Goal: Task Accomplishment & Management: Manage account settings

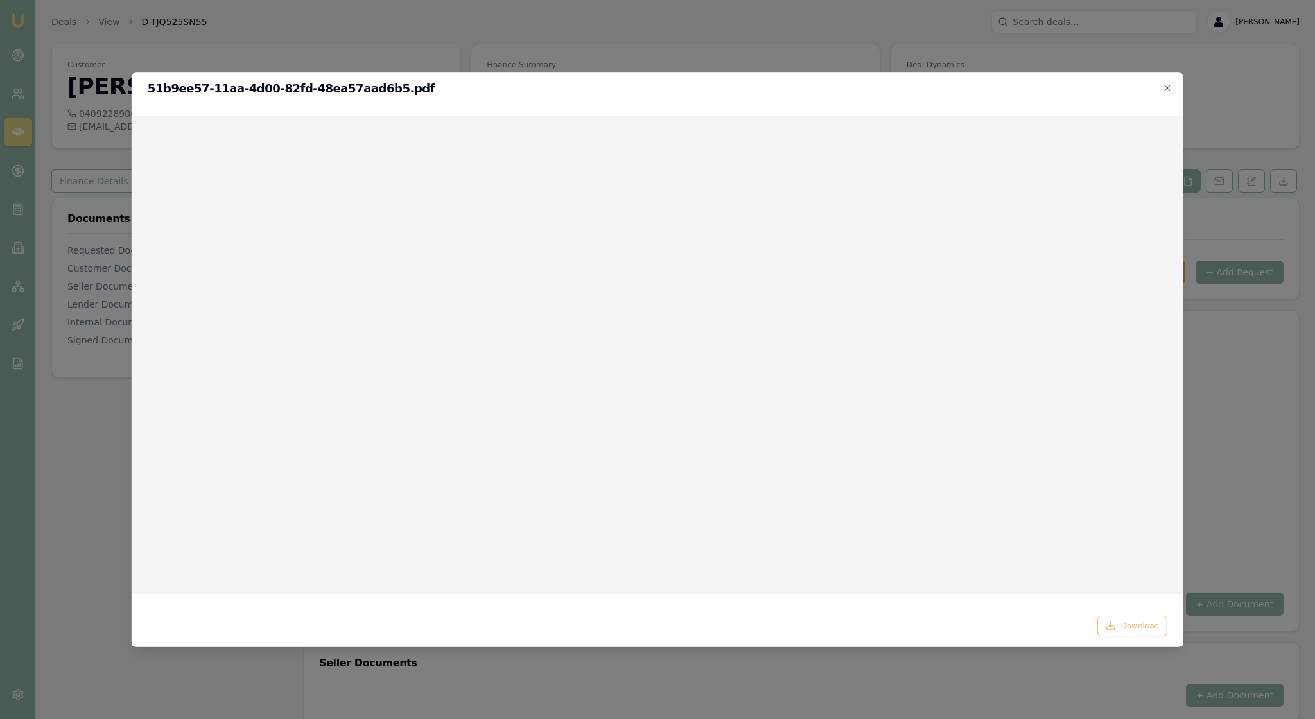
click at [1214, 122] on div at bounding box center [657, 359] width 1315 height 719
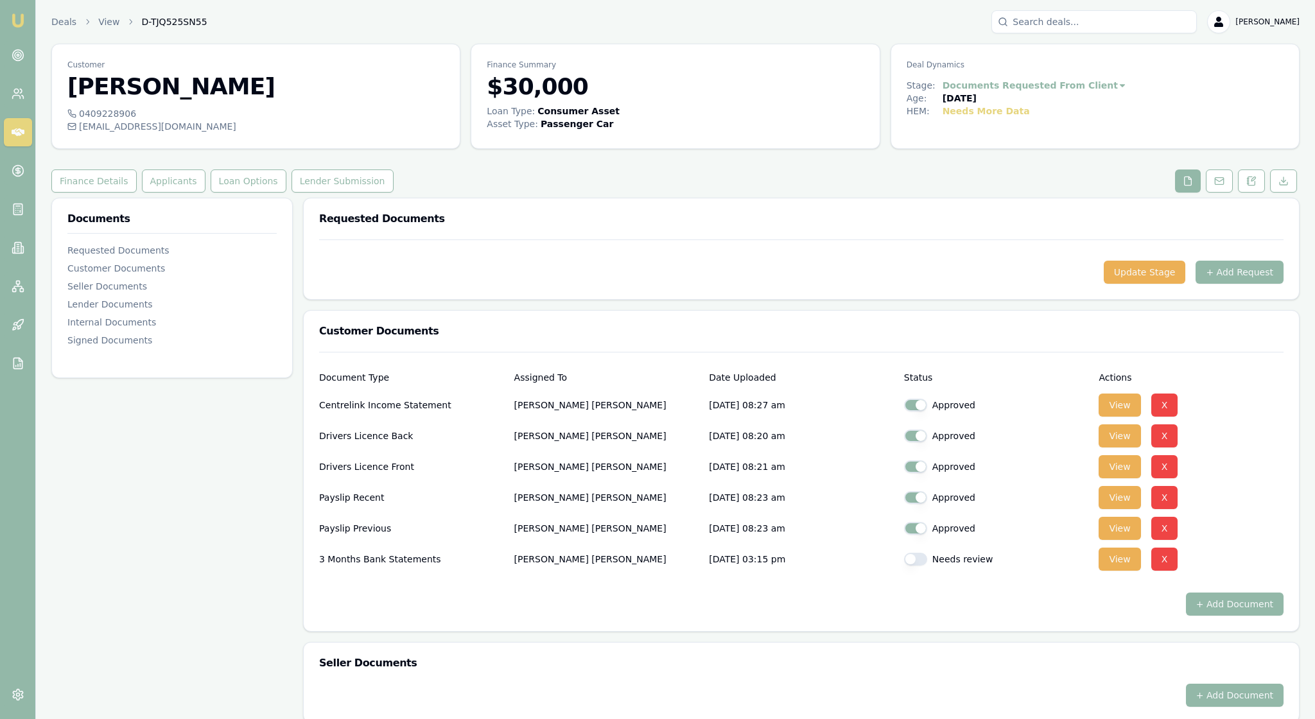
click at [927, 566] on button "button" at bounding box center [915, 559] width 23 height 13
checkbox input "true"
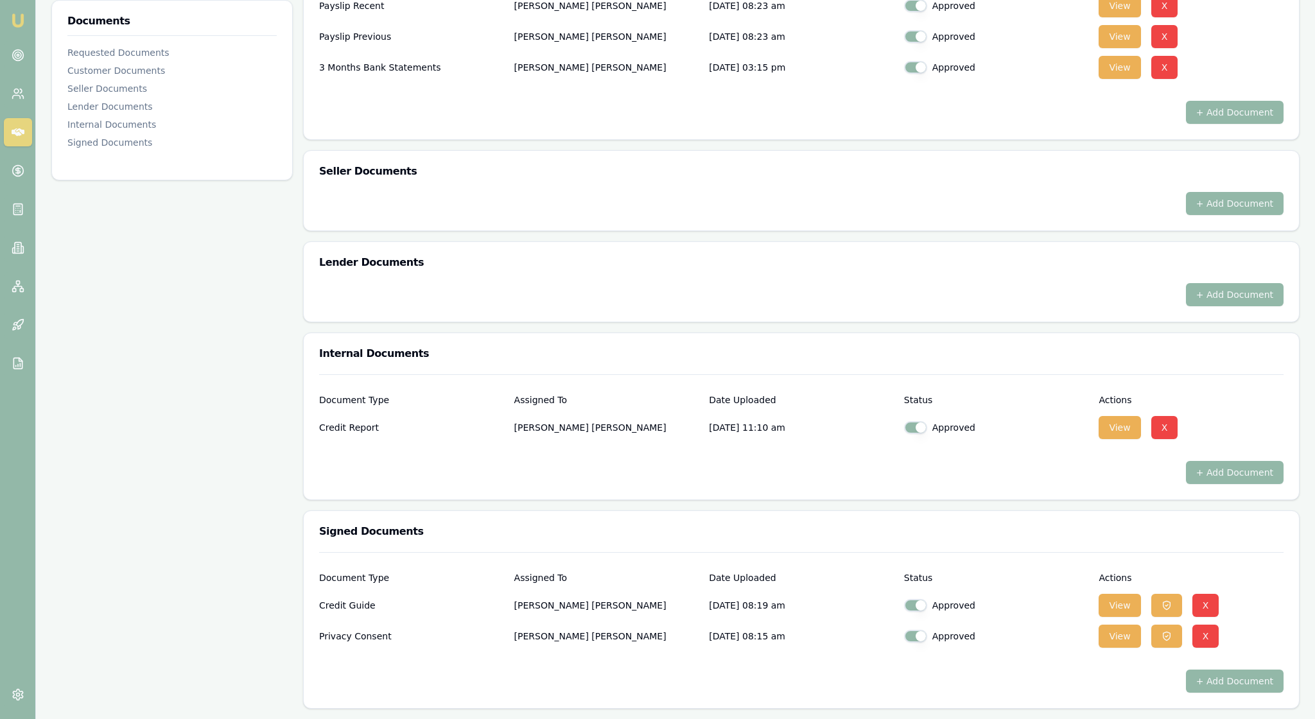
scroll to position [654, 0]
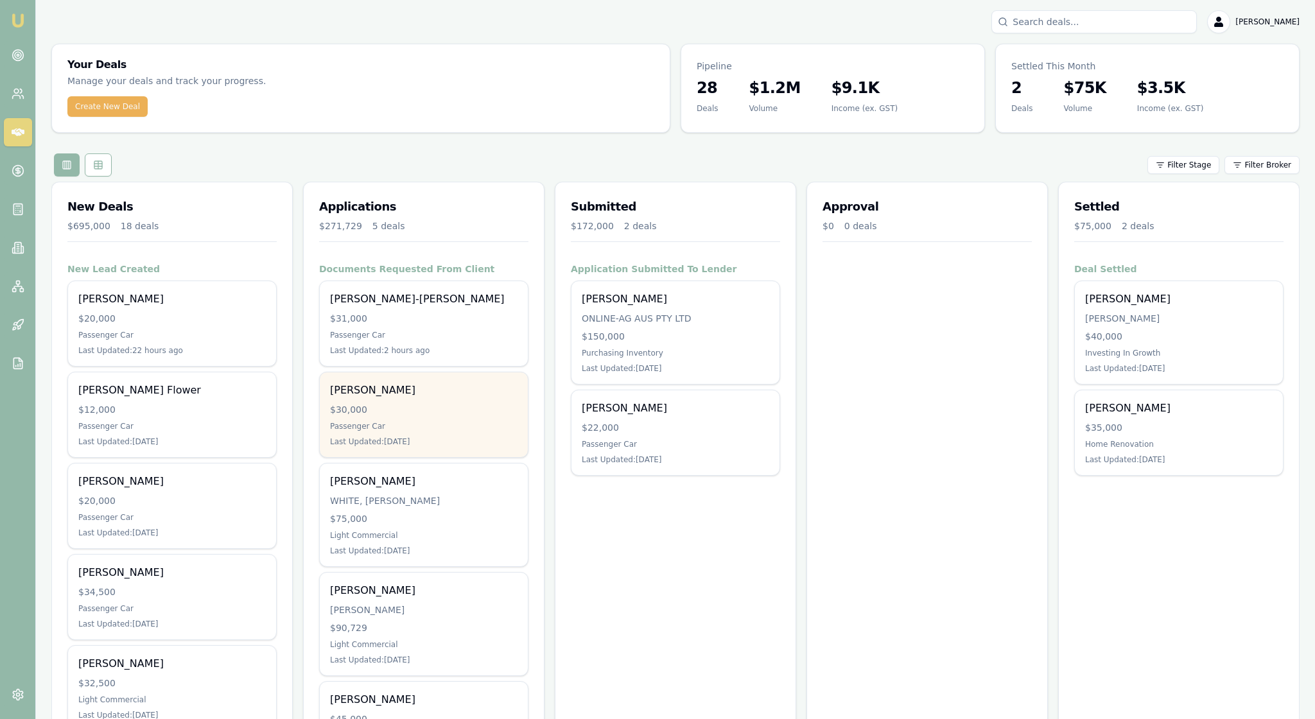
click at [466, 431] on div "Passenger Car" at bounding box center [423, 426] width 187 height 10
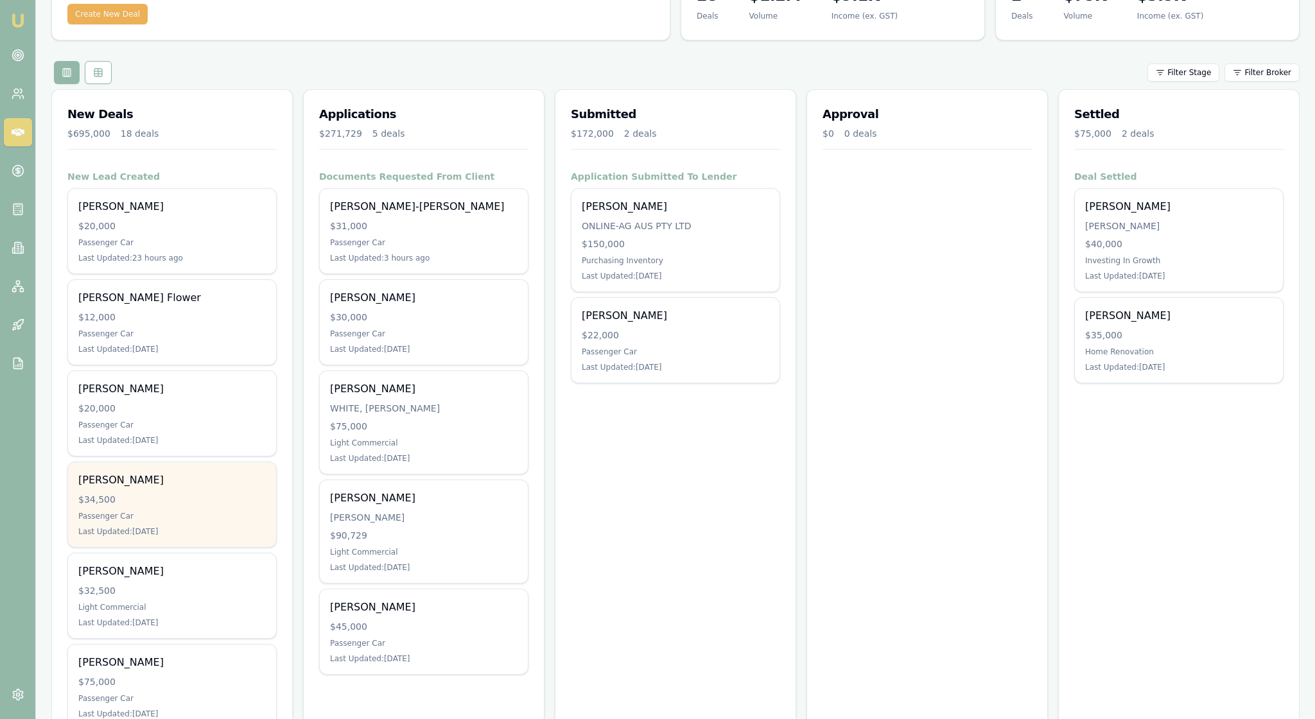
scroll to position [108, 0]
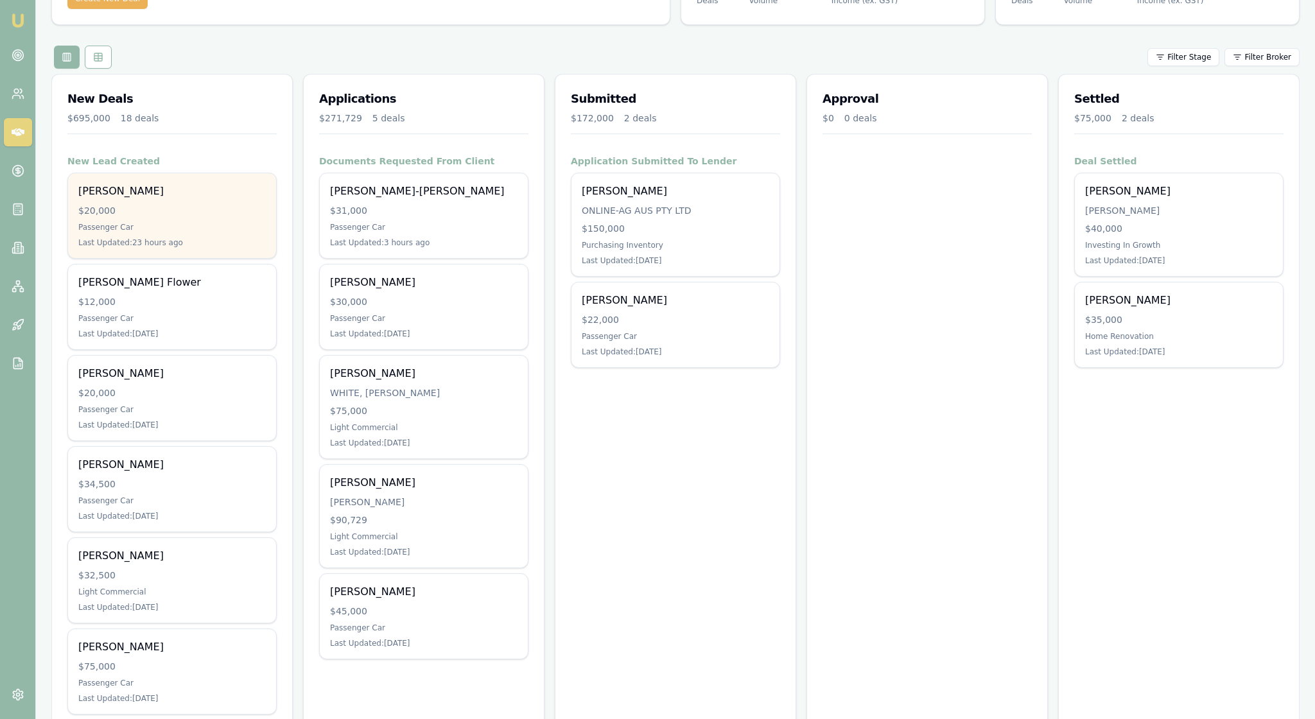
click at [208, 217] on div "$20,000" at bounding box center [171, 210] width 187 height 13
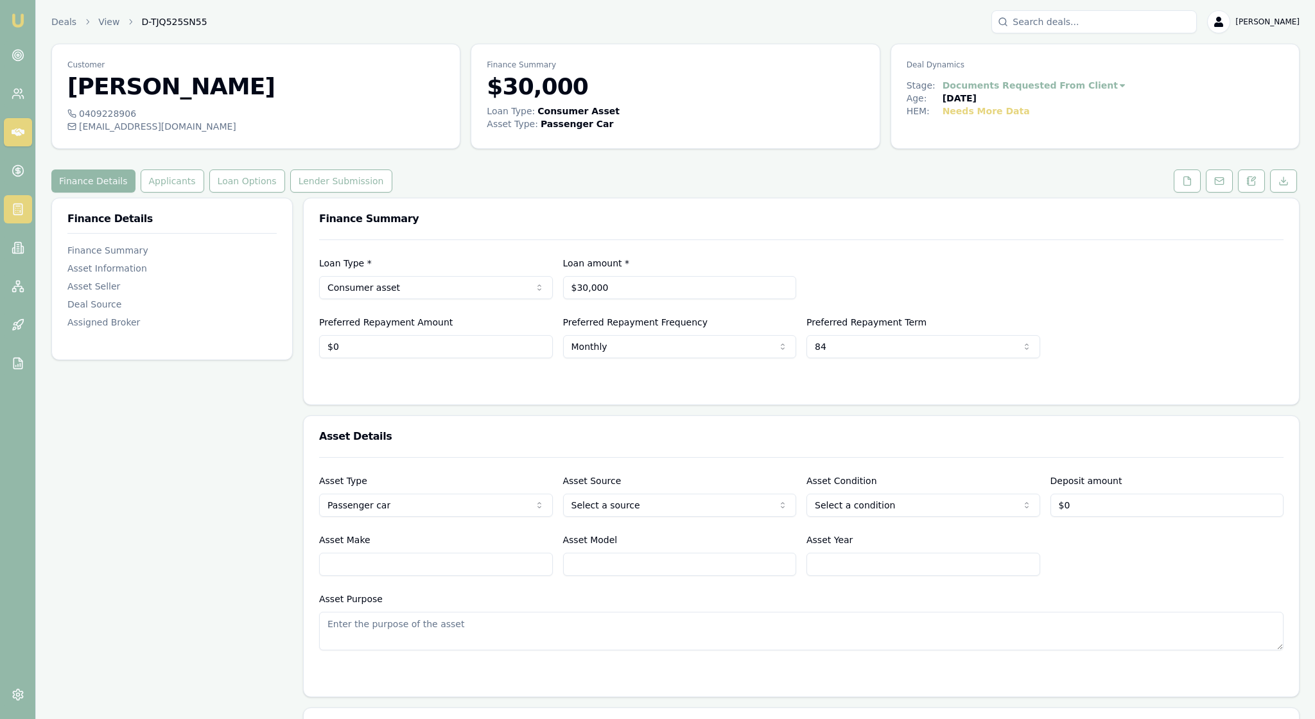
click at [21, 216] on icon at bounding box center [18, 209] width 13 height 13
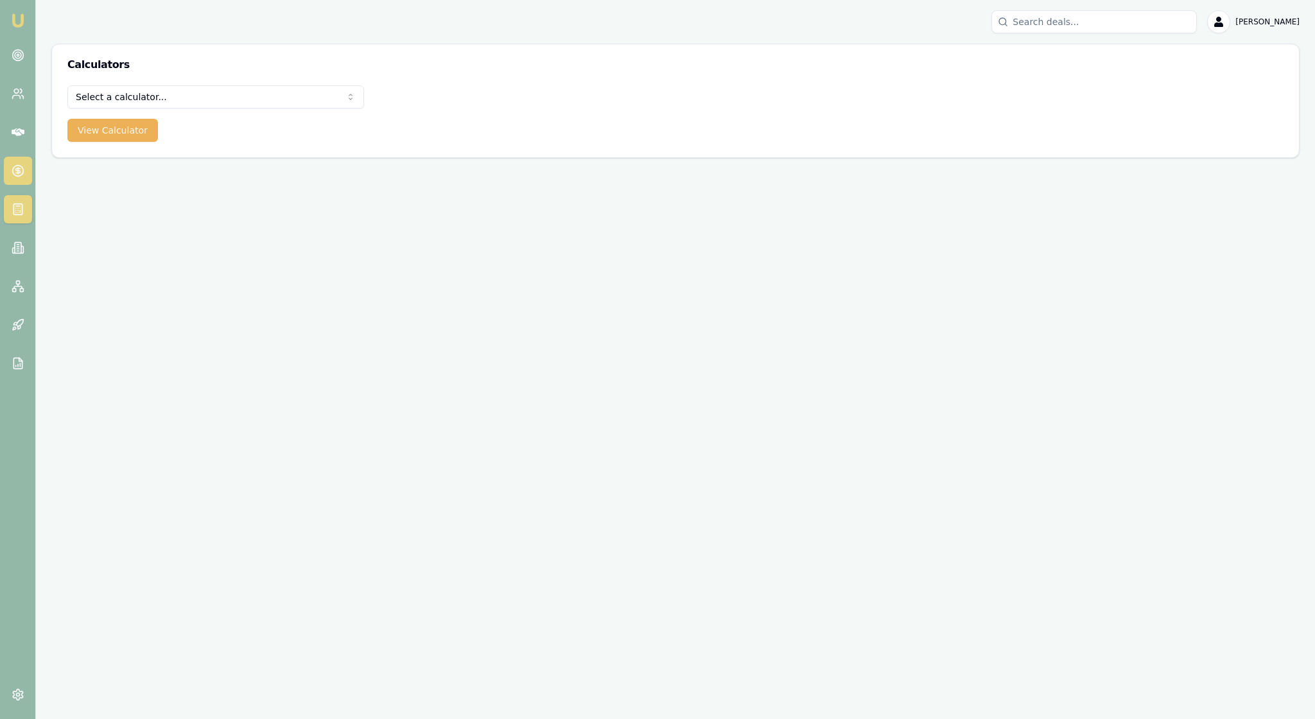
click at [18, 177] on icon at bounding box center [18, 170] width 13 height 13
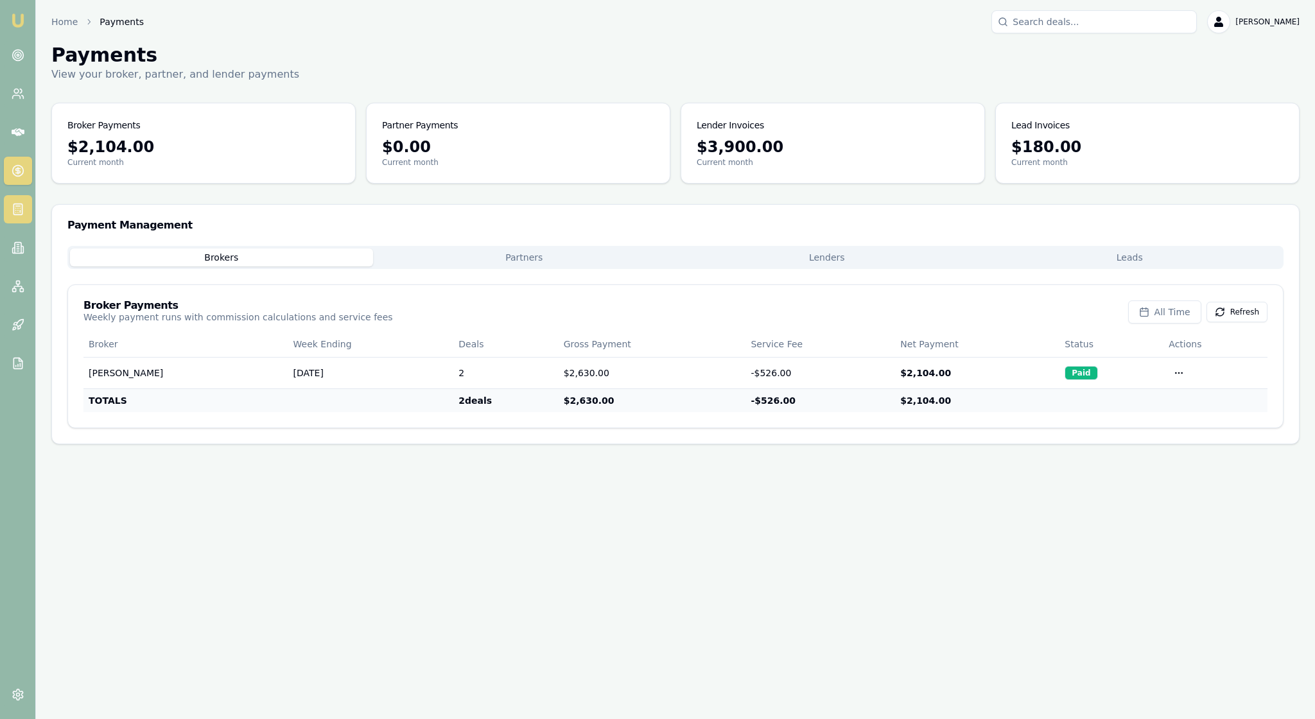
click at [22, 216] on icon at bounding box center [18, 209] width 13 height 13
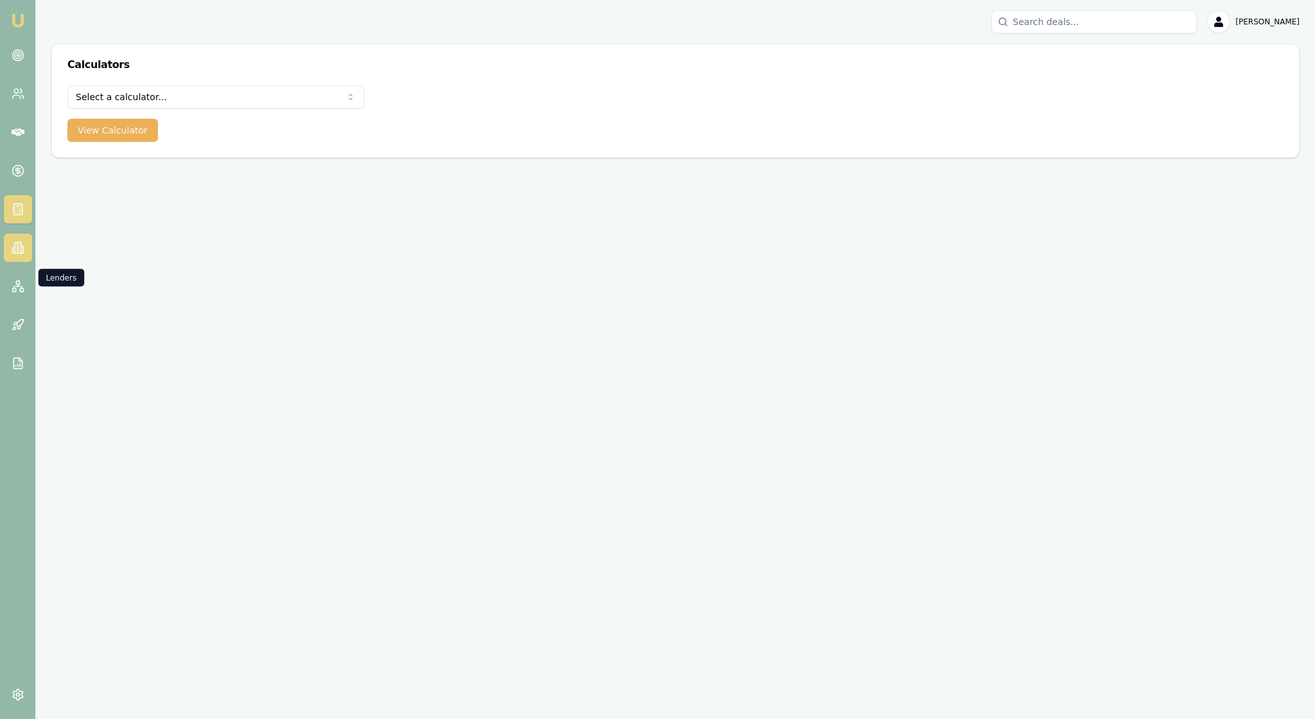
click at [22, 254] on icon at bounding box center [18, 247] width 13 height 13
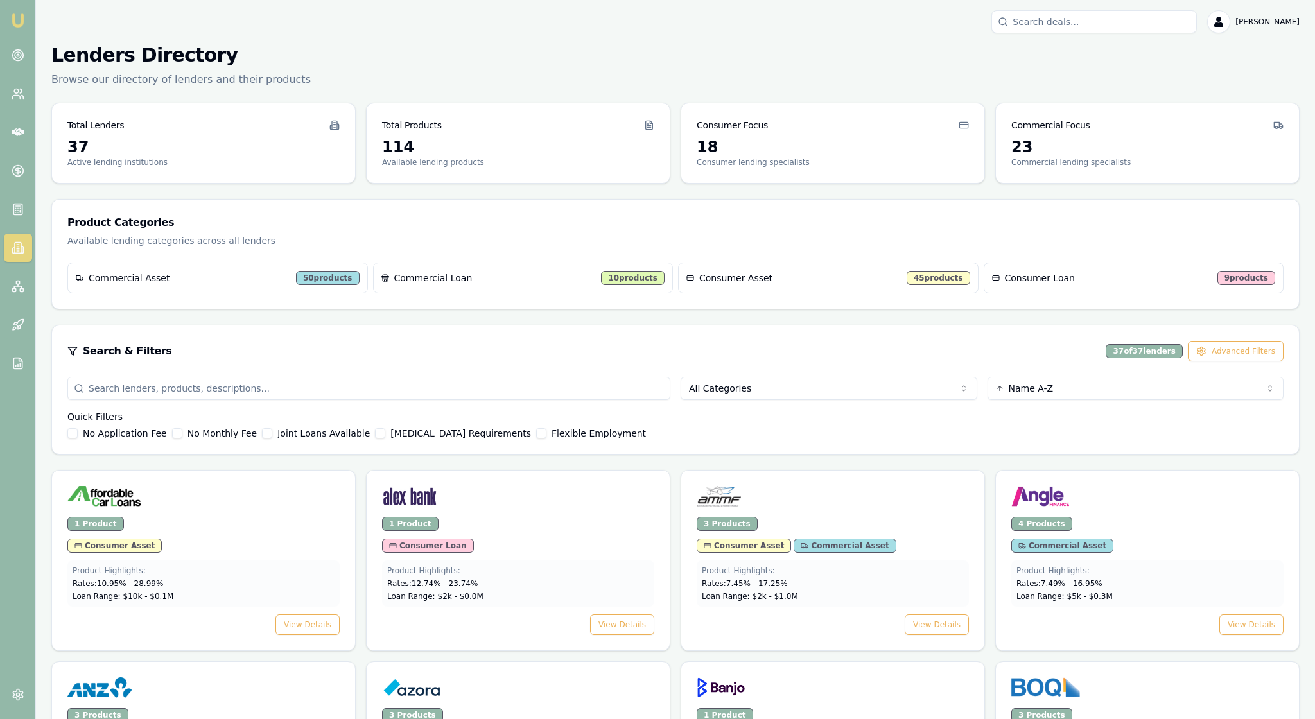
click at [577, 361] on div "Search & Filters 37 of 37 lenders Advanced Filters" at bounding box center [675, 351] width 1216 height 21
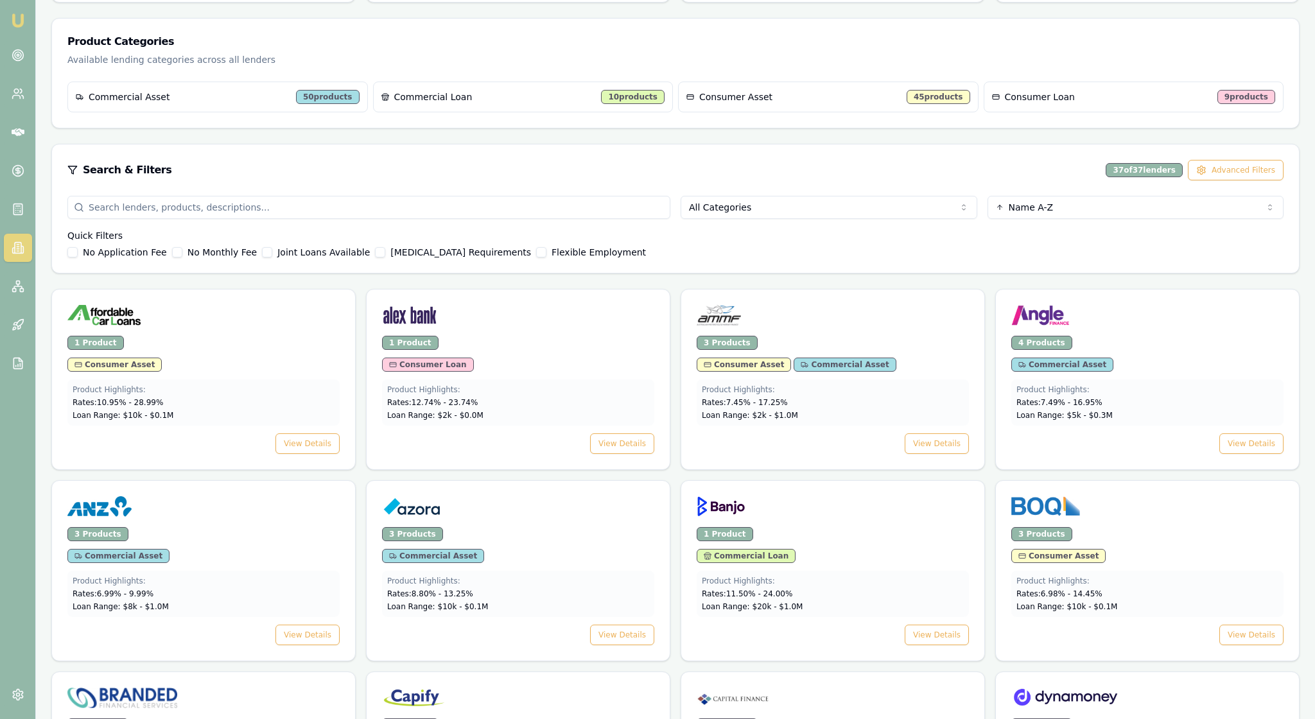
scroll to position [220, 0]
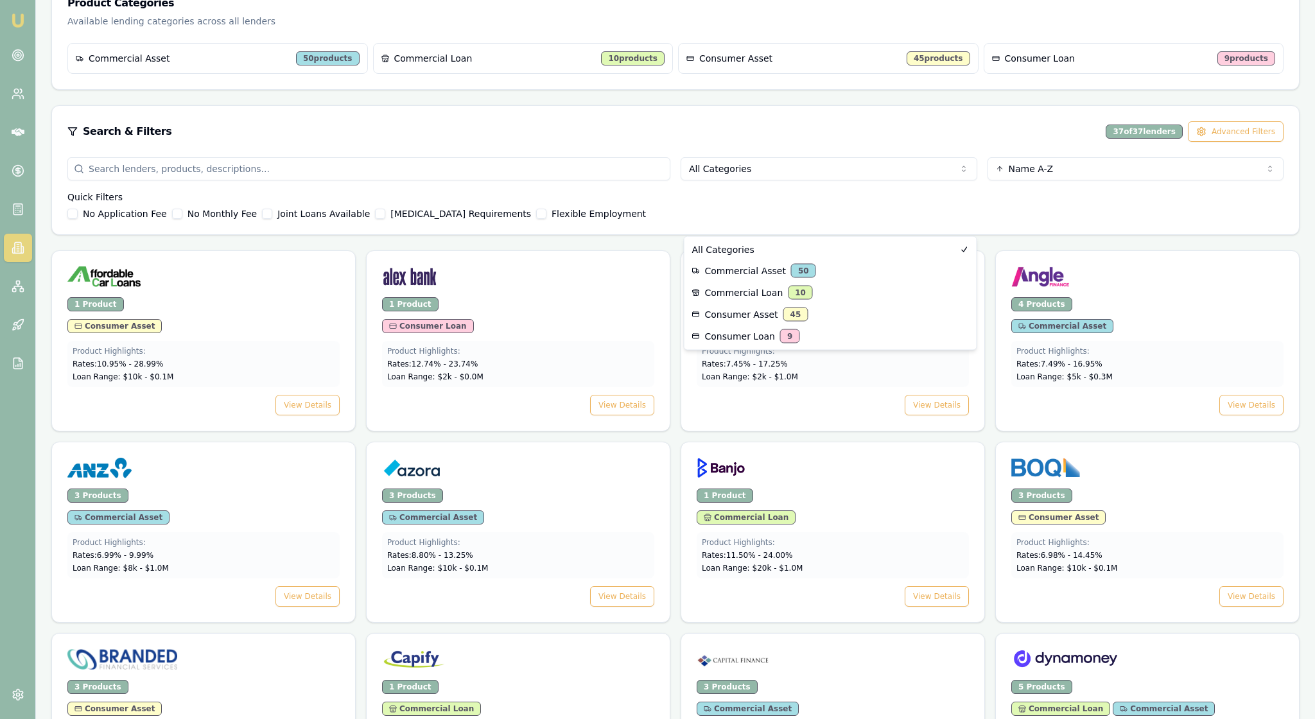
click at [959, 221] on html "Emu Broker Rachael Connors Toggle Menu Lenders Directory Browse our directory o…" at bounding box center [657, 139] width 1315 height 719
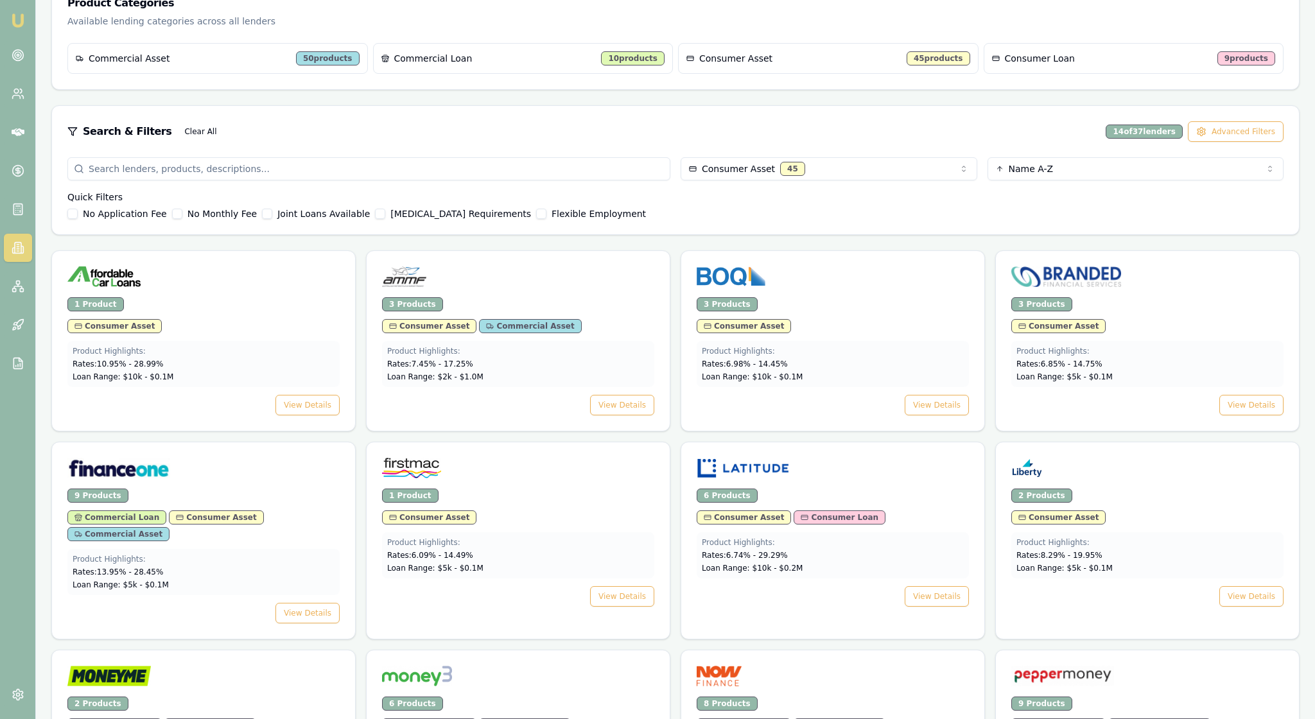
click at [385, 219] on button "Low Income Requirements" at bounding box center [380, 214] width 10 height 10
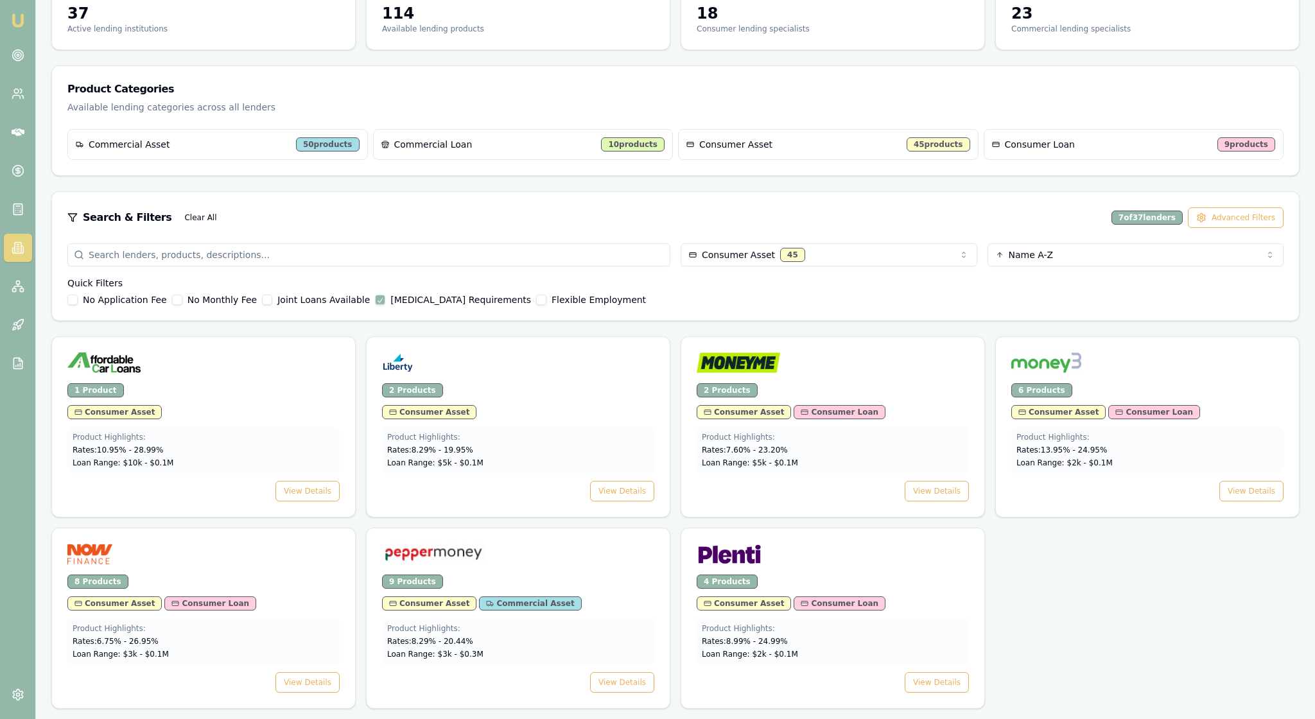
click at [916, 277] on div "Quick Filters No Application Fee No Monthly Fee Joint Loans Available Low Incom…" at bounding box center [675, 291] width 1216 height 28
click at [1229, 481] on button "View Details" at bounding box center [1251, 491] width 64 height 21
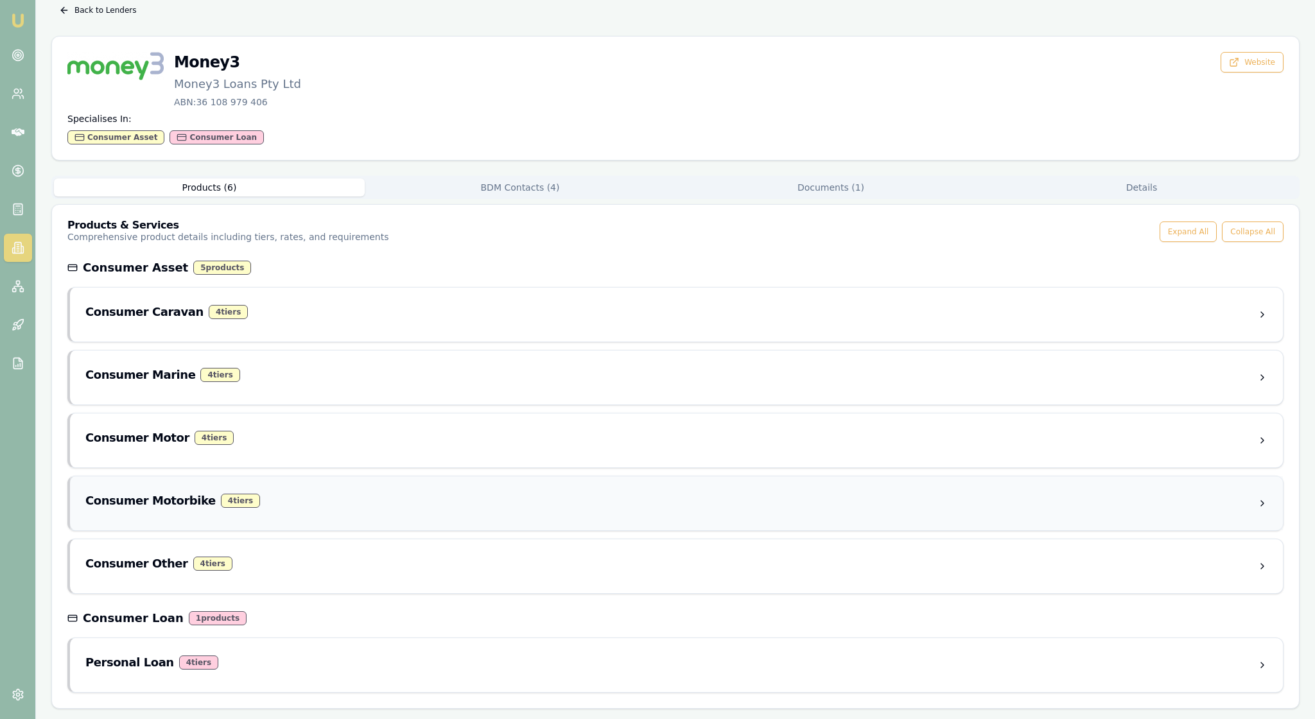
scroll to position [140, 0]
click at [299, 429] on div "Consumer Motor 4 tier s" at bounding box center [671, 438] width 1172 height 18
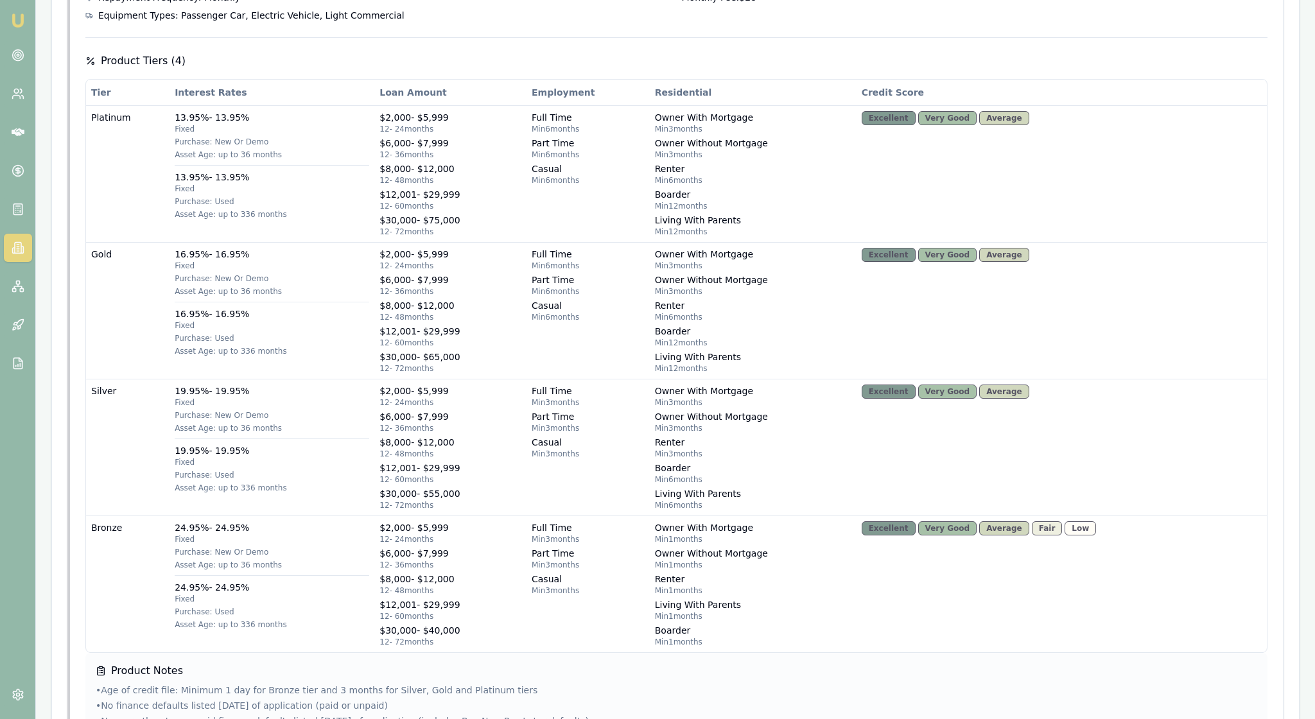
scroll to position [546, 0]
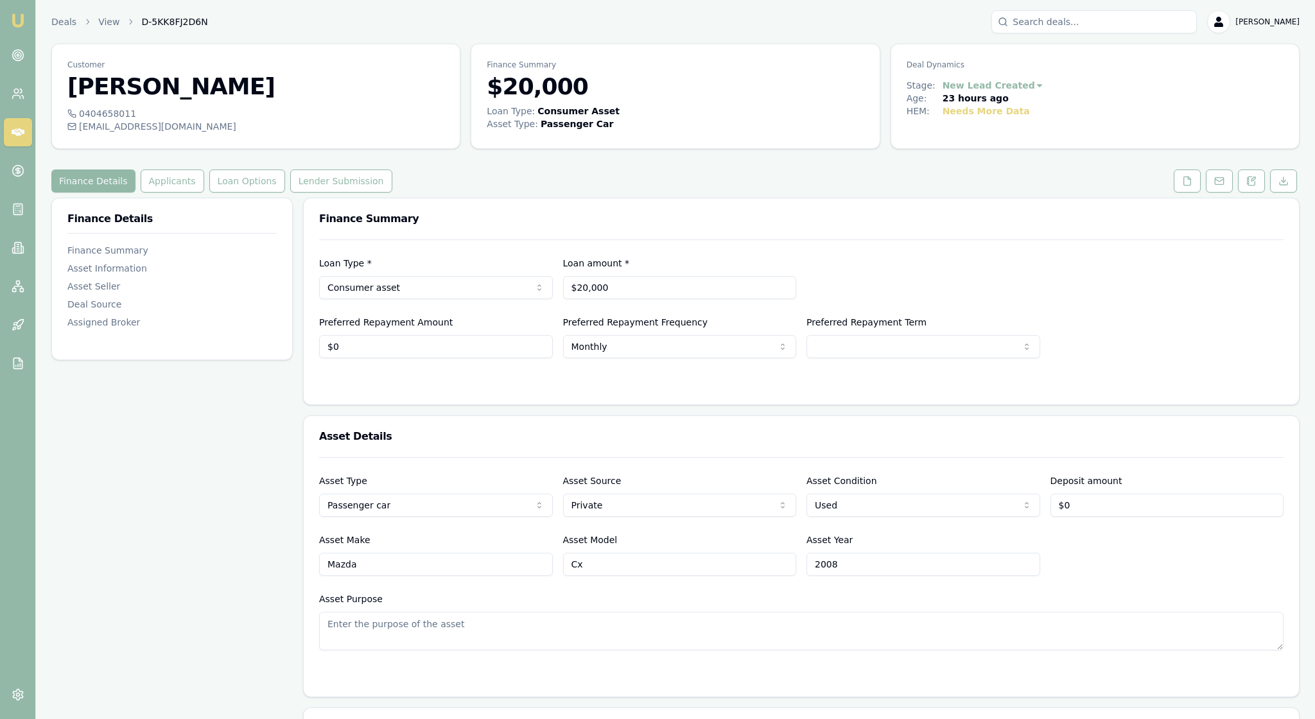
click at [1239, 193] on button at bounding box center [1251, 181] width 27 height 23
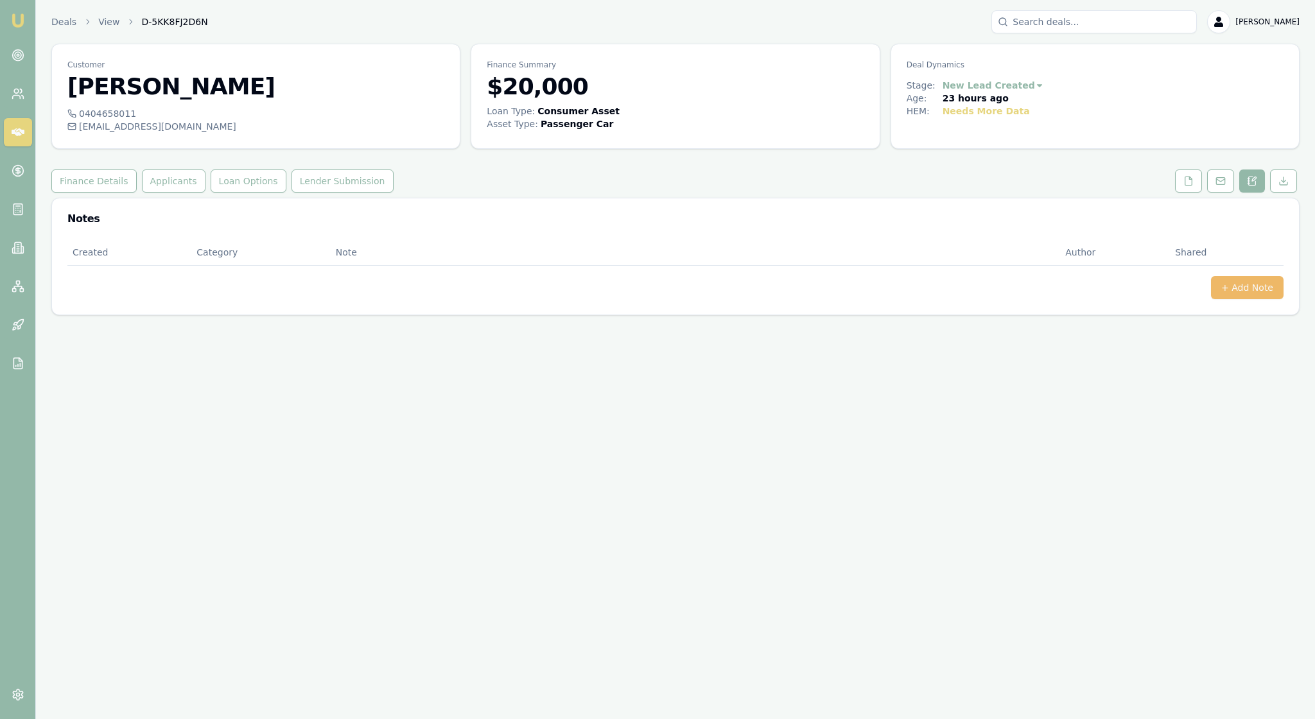
click at [1248, 299] on button "+ Add Note" at bounding box center [1247, 287] width 73 height 23
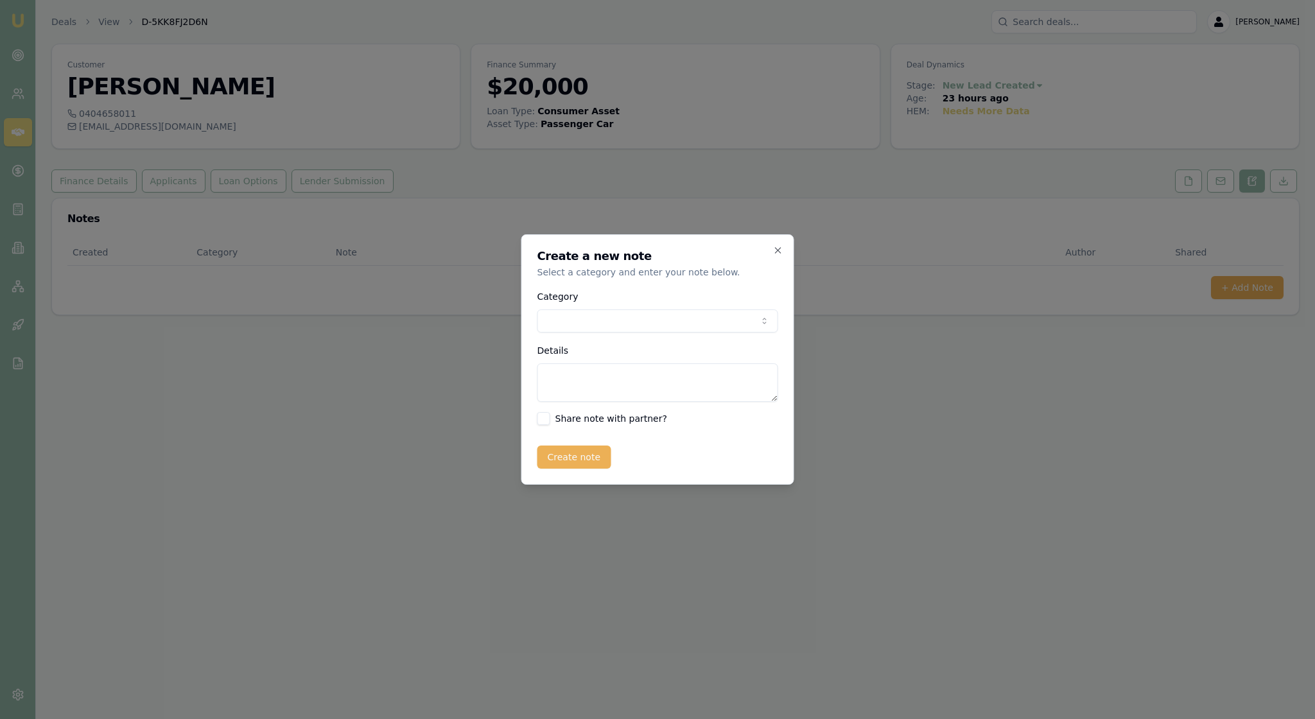
click at [760, 322] on body "Emu Broker Deals View D-5KK8FJ2D6N [PERSON_NAME] Toggle Menu Customer [PERSON_N…" at bounding box center [657, 359] width 1315 height 719
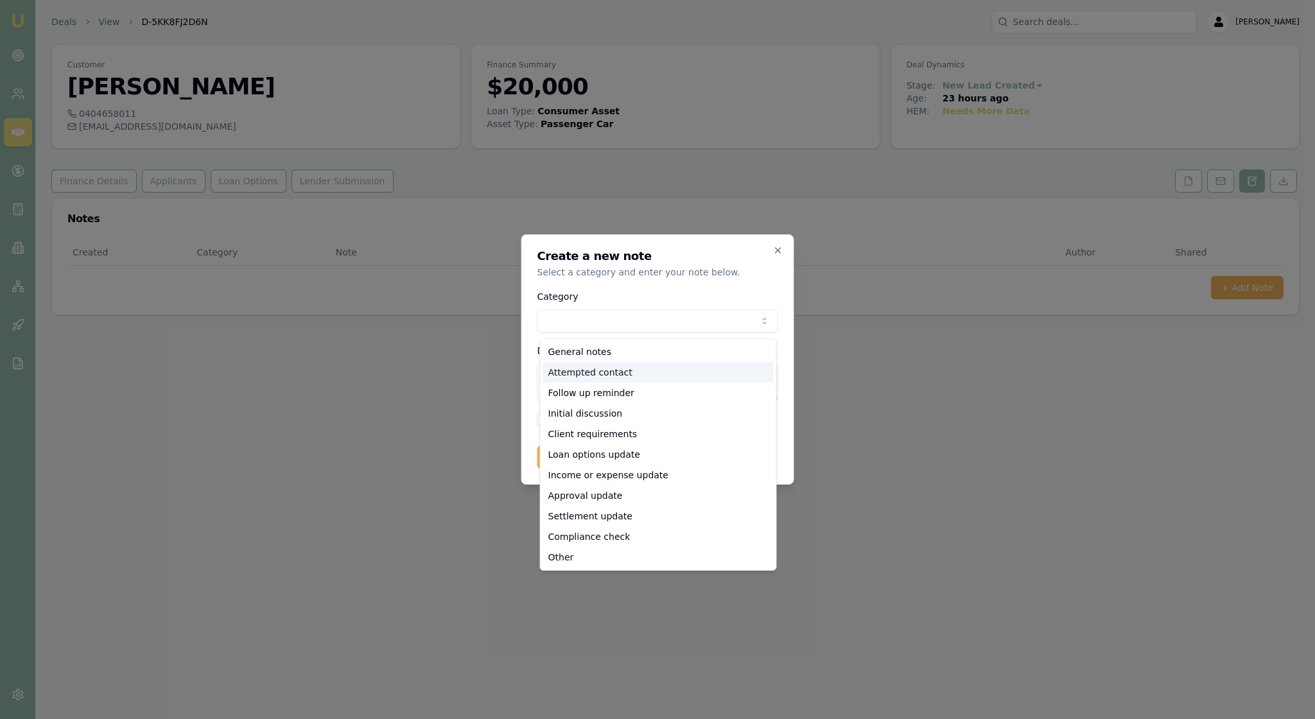
select select "ATTEMPTED_CONTACT"
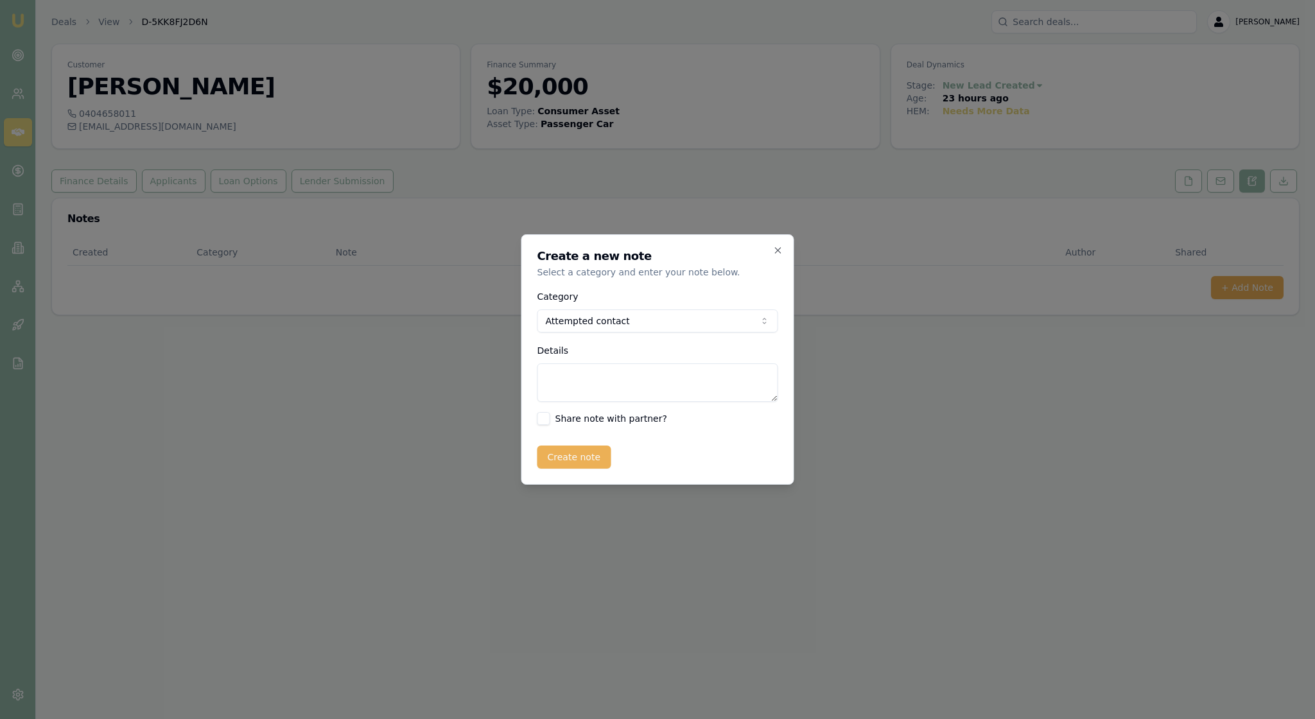
click at [574, 392] on textarea "Details" at bounding box center [657, 382] width 241 height 39
type textarea "L"
type textarea "Called mobile and there is no message bank, I sent a text message and it won't …"
click at [611, 469] on button "Create note" at bounding box center [574, 457] width 74 height 23
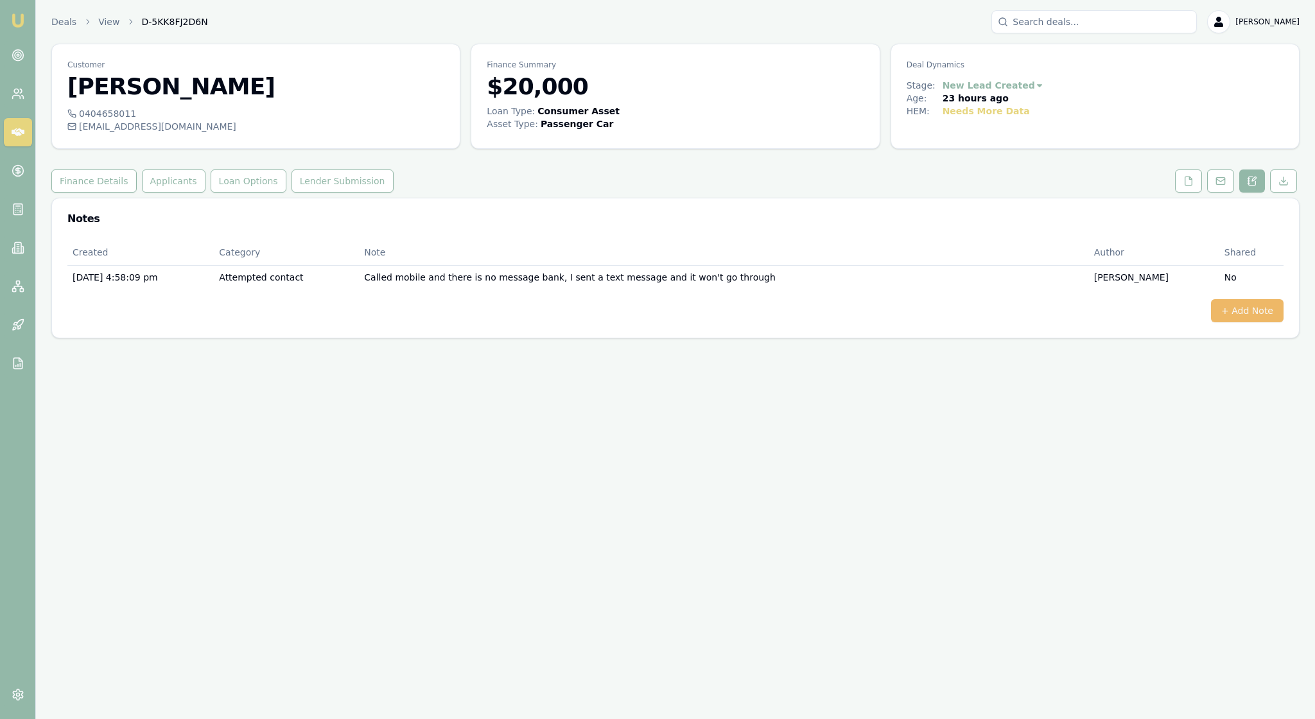
click at [1234, 322] on button "+ Add Note" at bounding box center [1247, 310] width 73 height 23
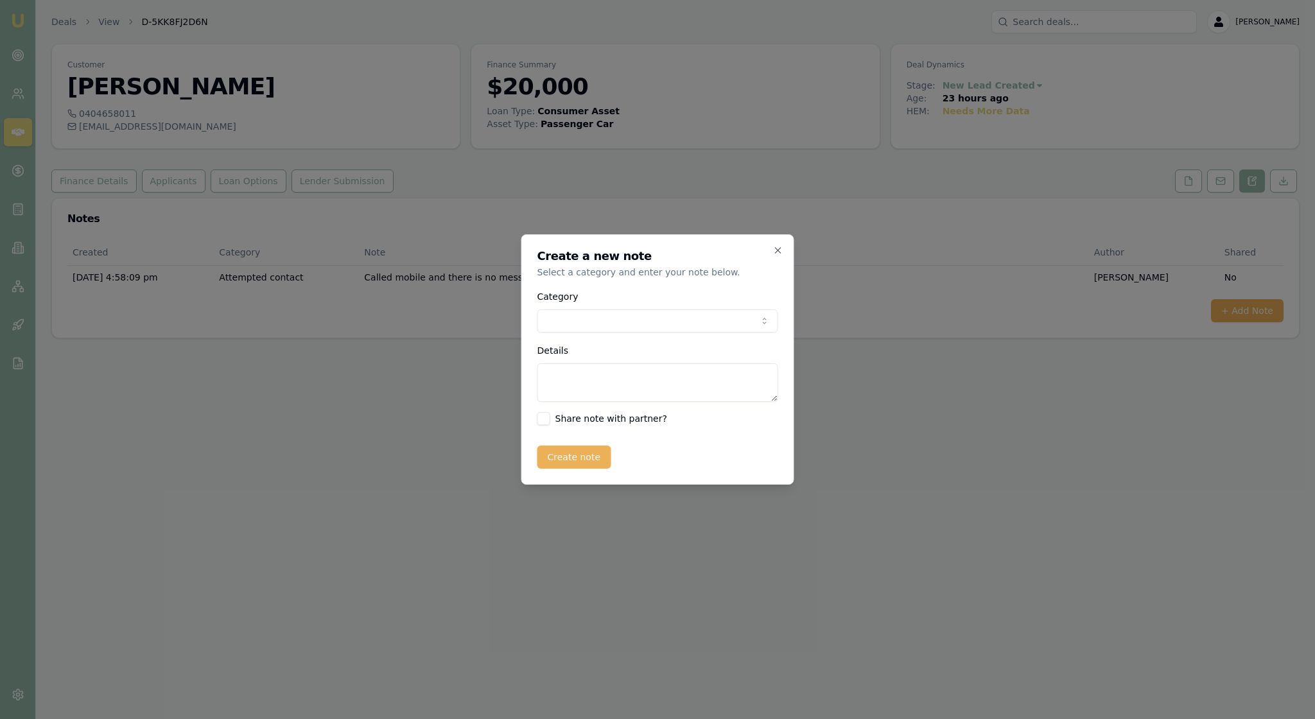
click at [763, 320] on body "Emu Broker Deals View D-5KK8FJ2D6N Rachael Connors Toggle Menu Customer Renee W…" at bounding box center [657, 359] width 1315 height 719
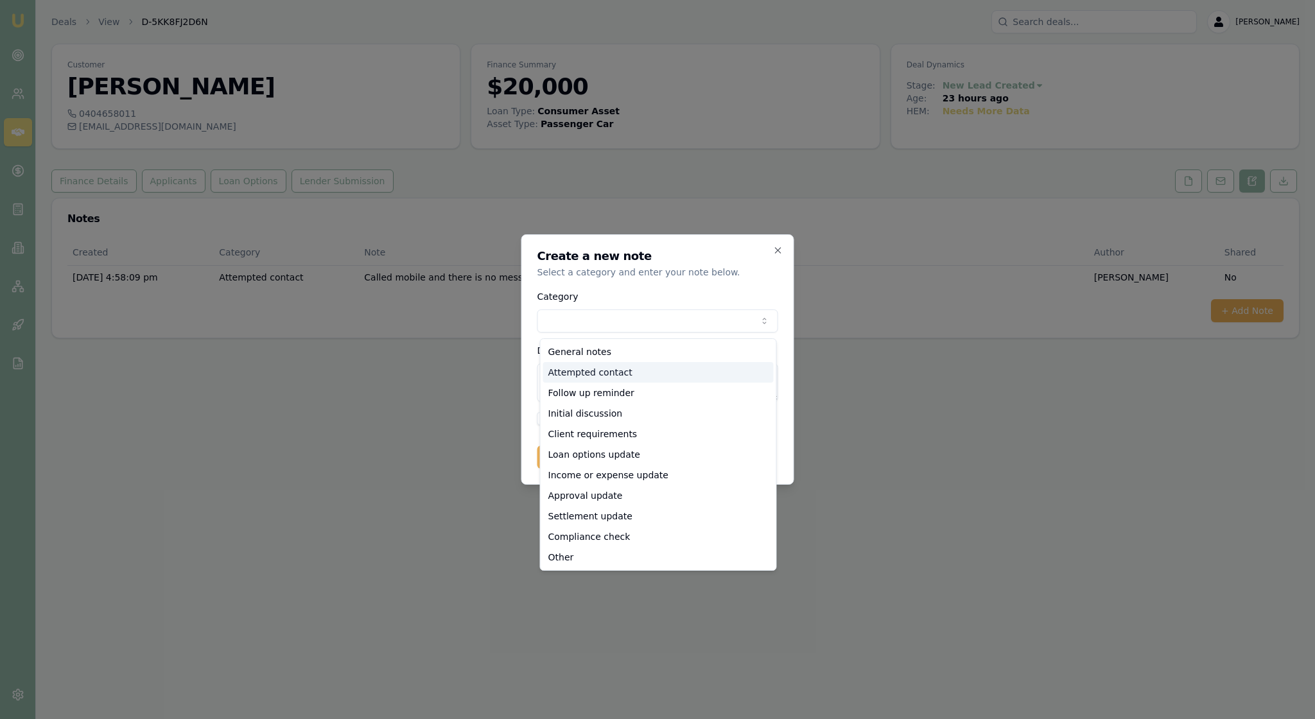
select select "ATTEMPTED_CONTACT"
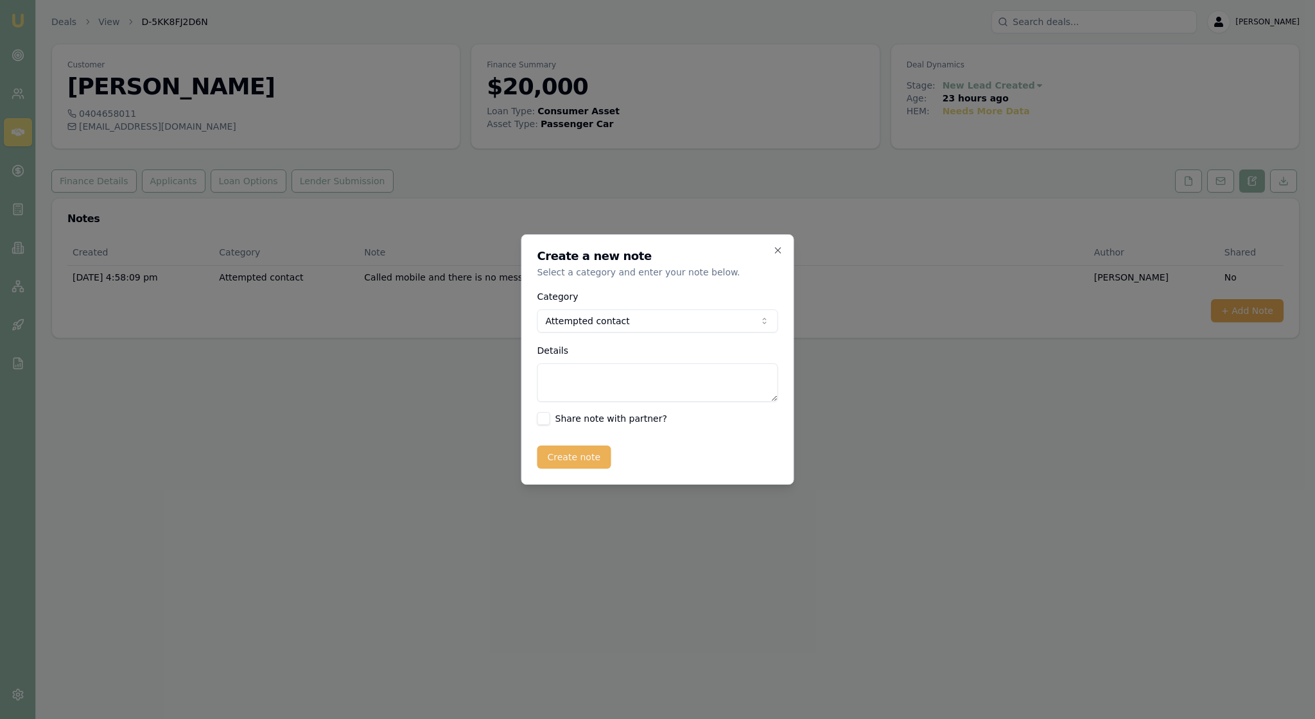
click at [579, 388] on textarea "Details" at bounding box center [657, 382] width 241 height 39
type textarea "Called client and still n o answer and no message bank, Ive sent an email to th…"
click at [604, 469] on button "Create note" at bounding box center [574, 457] width 74 height 23
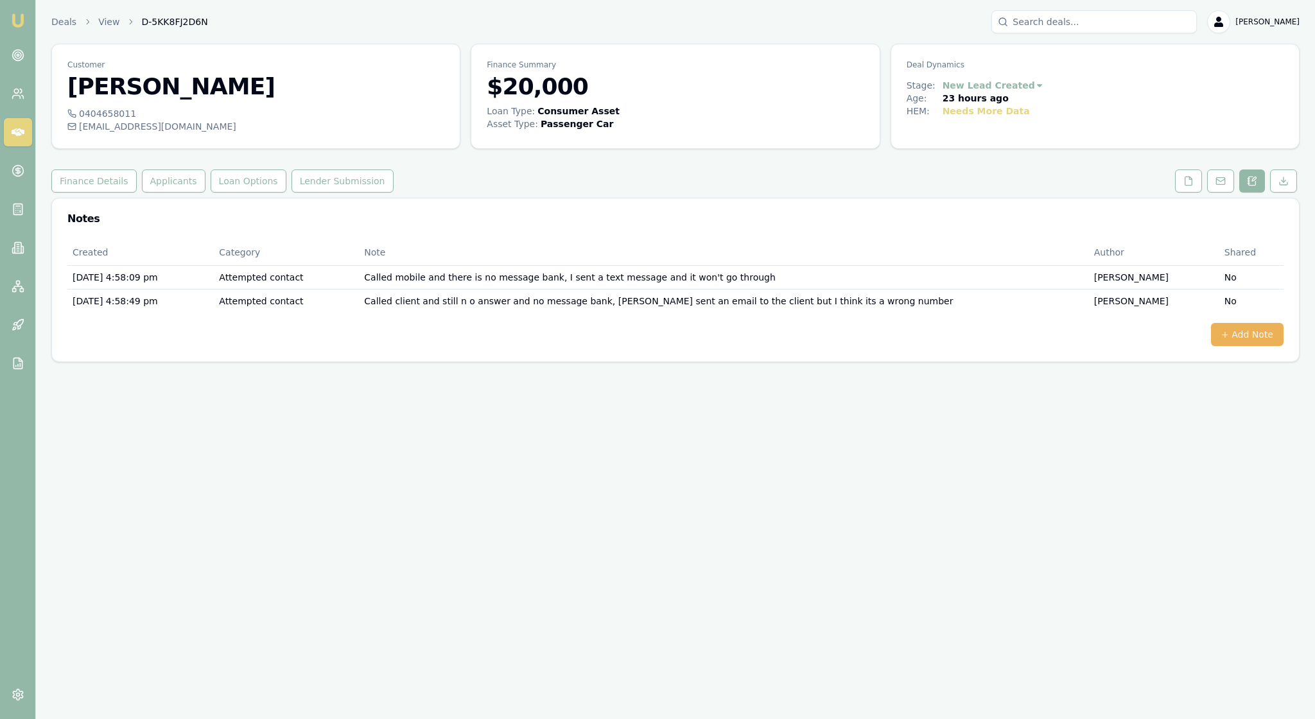
click at [21, 23] on img at bounding box center [17, 20] width 15 height 15
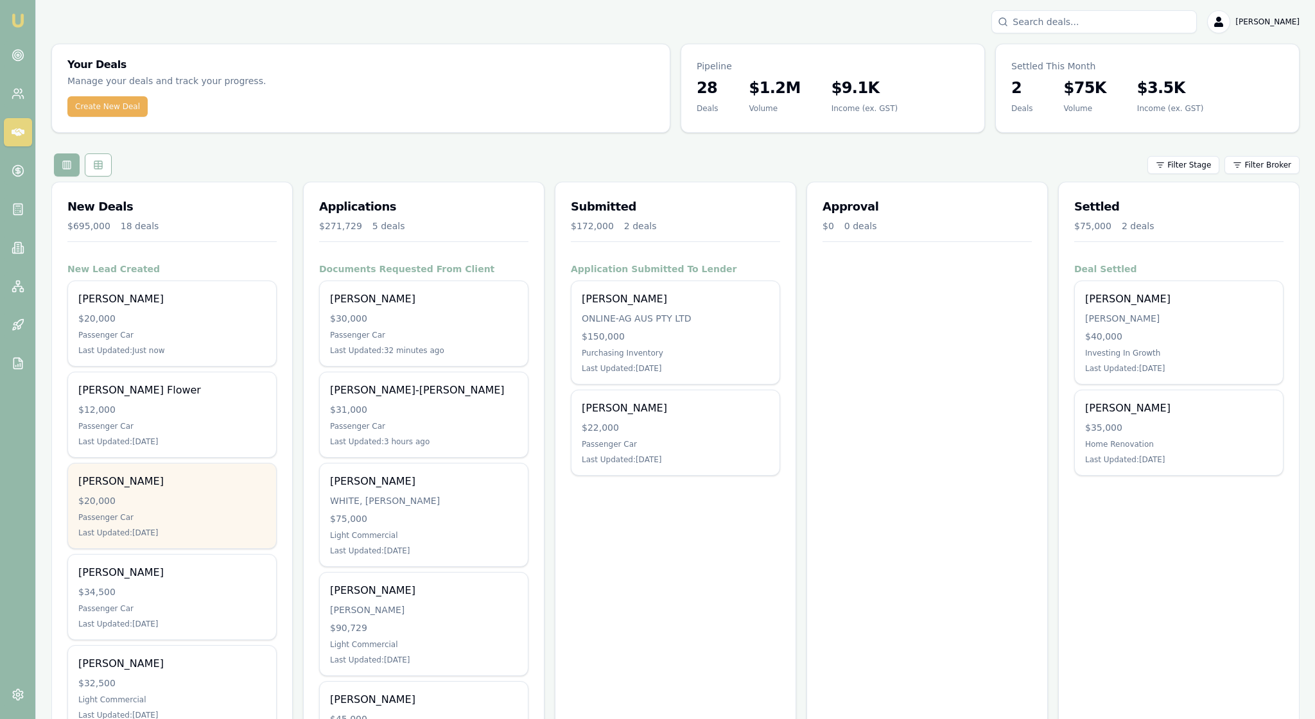
click at [225, 489] on div "[PERSON_NAME]" at bounding box center [171, 481] width 187 height 15
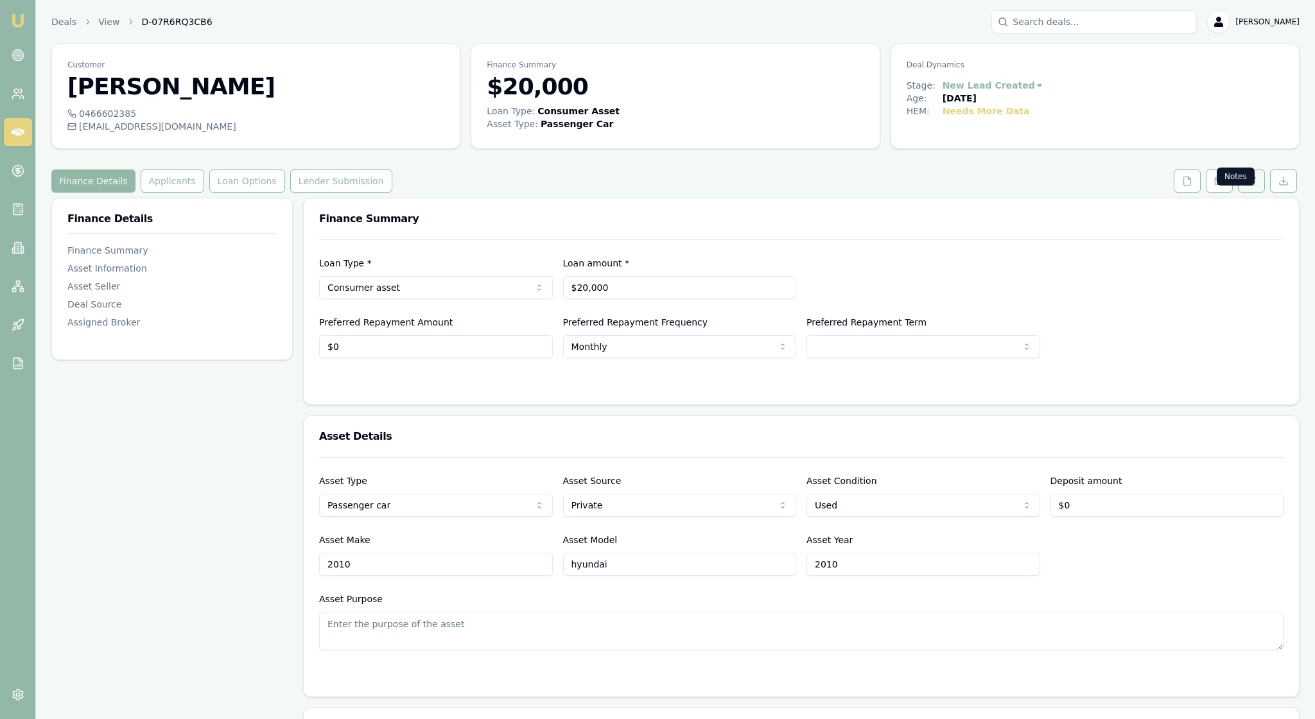
click at [1246, 186] on icon at bounding box center [1251, 181] width 10 height 10
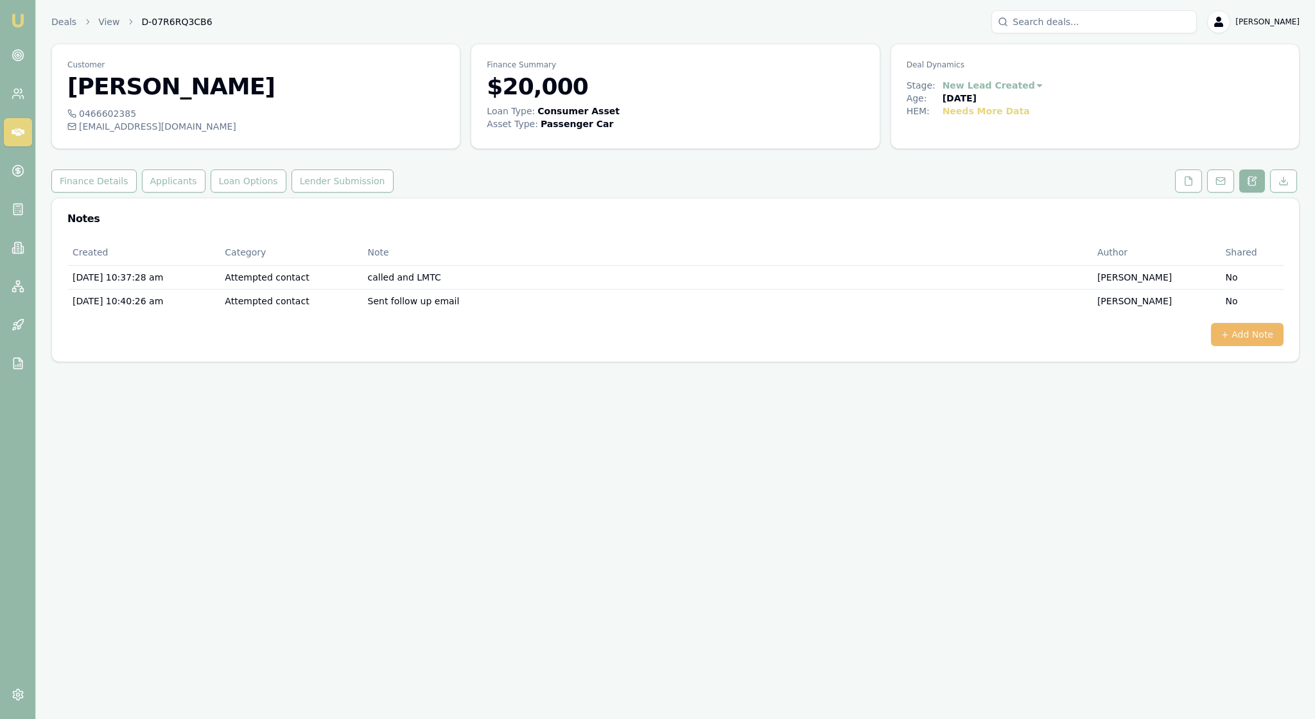
click at [1232, 346] on button "+ Add Note" at bounding box center [1247, 334] width 73 height 23
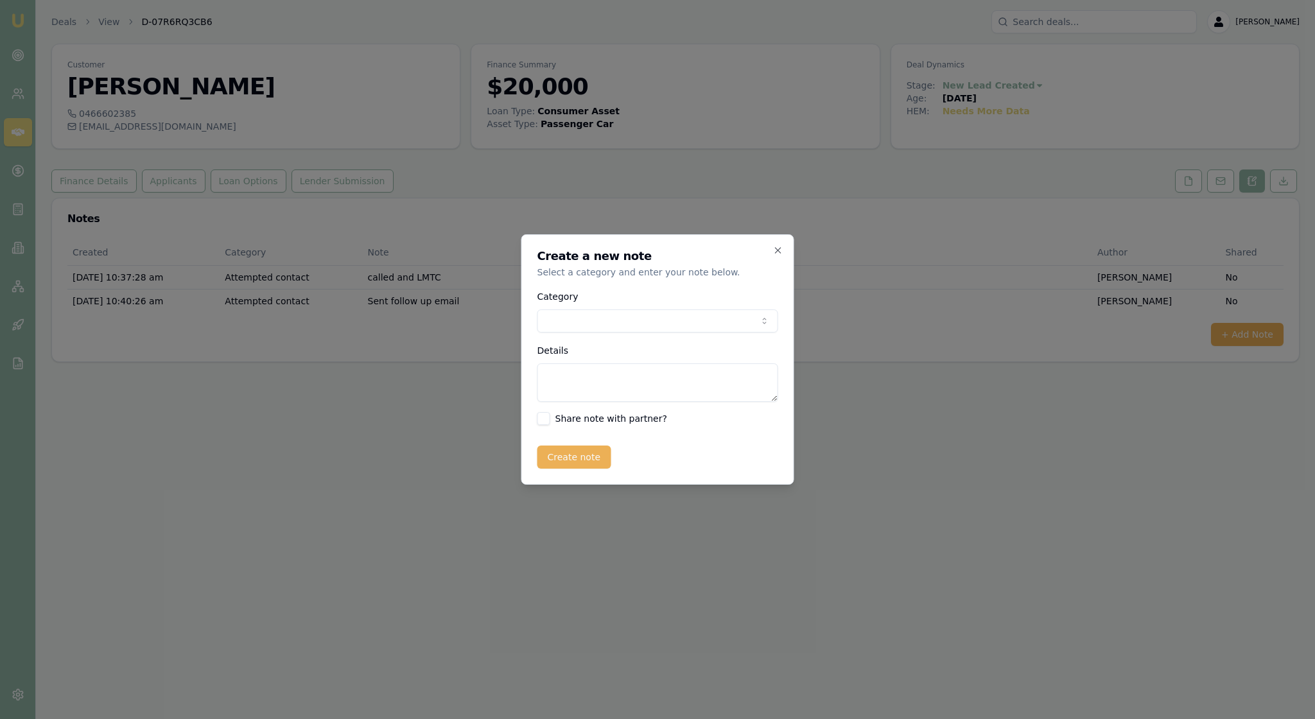
click at [754, 321] on body "Emu Broker Deals View D-07R6RQ3CB6 Rachael Connors Toggle Menu Customer Alliyah…" at bounding box center [657, 359] width 1315 height 719
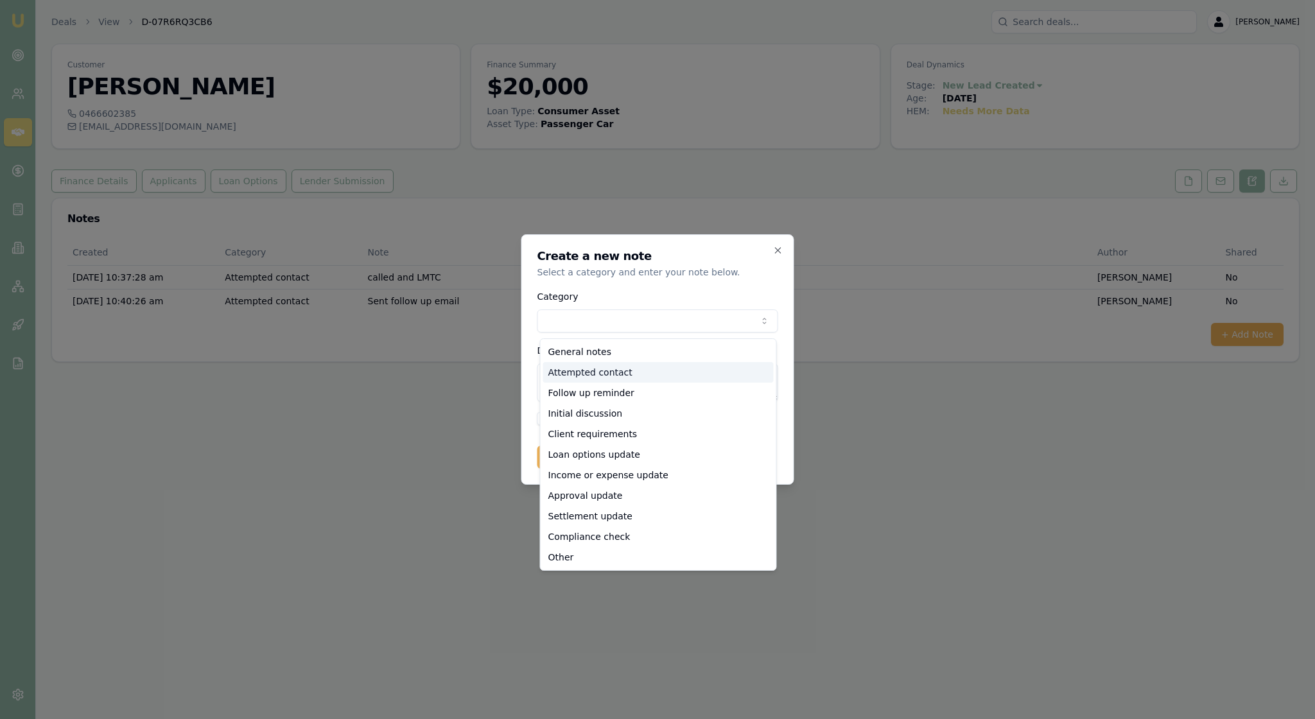
select select "ATTEMPTED_CONTACT"
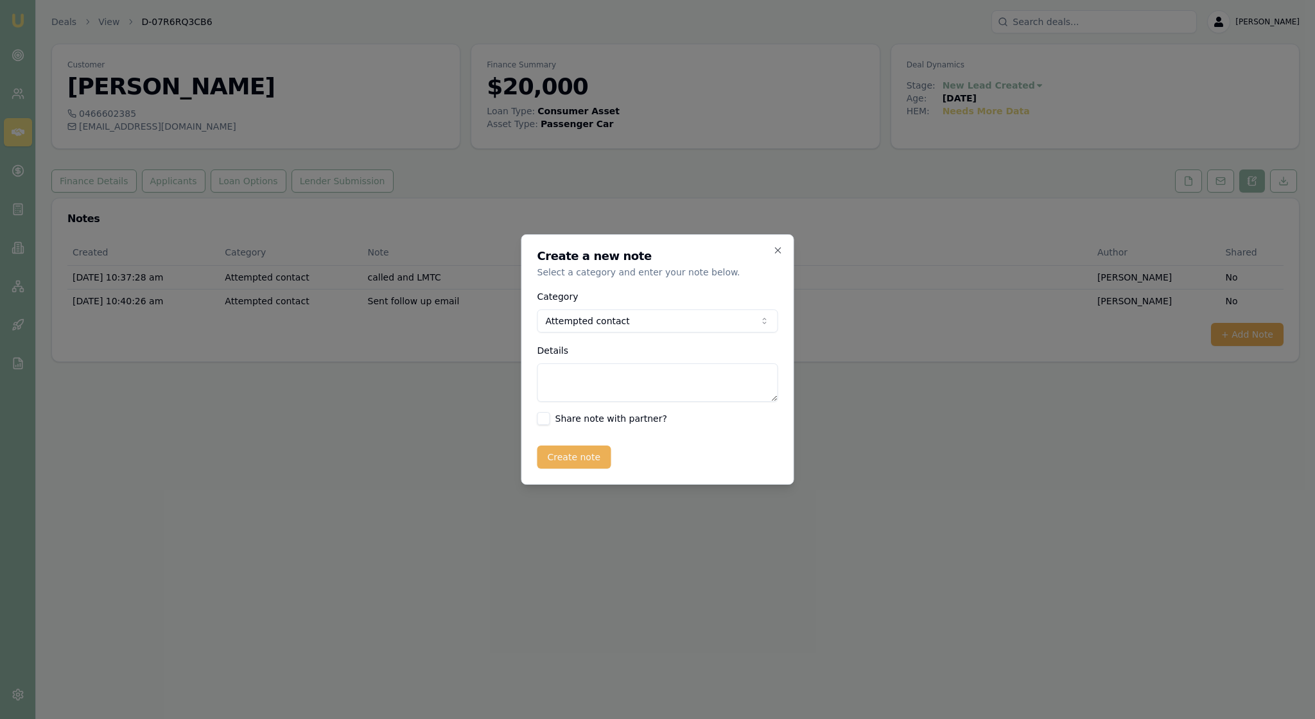
click at [610, 390] on textarea "Details" at bounding box center [657, 382] width 241 height 39
type textarea "LMTC on mobile"
click at [587, 469] on button "Create note" at bounding box center [574, 457] width 74 height 23
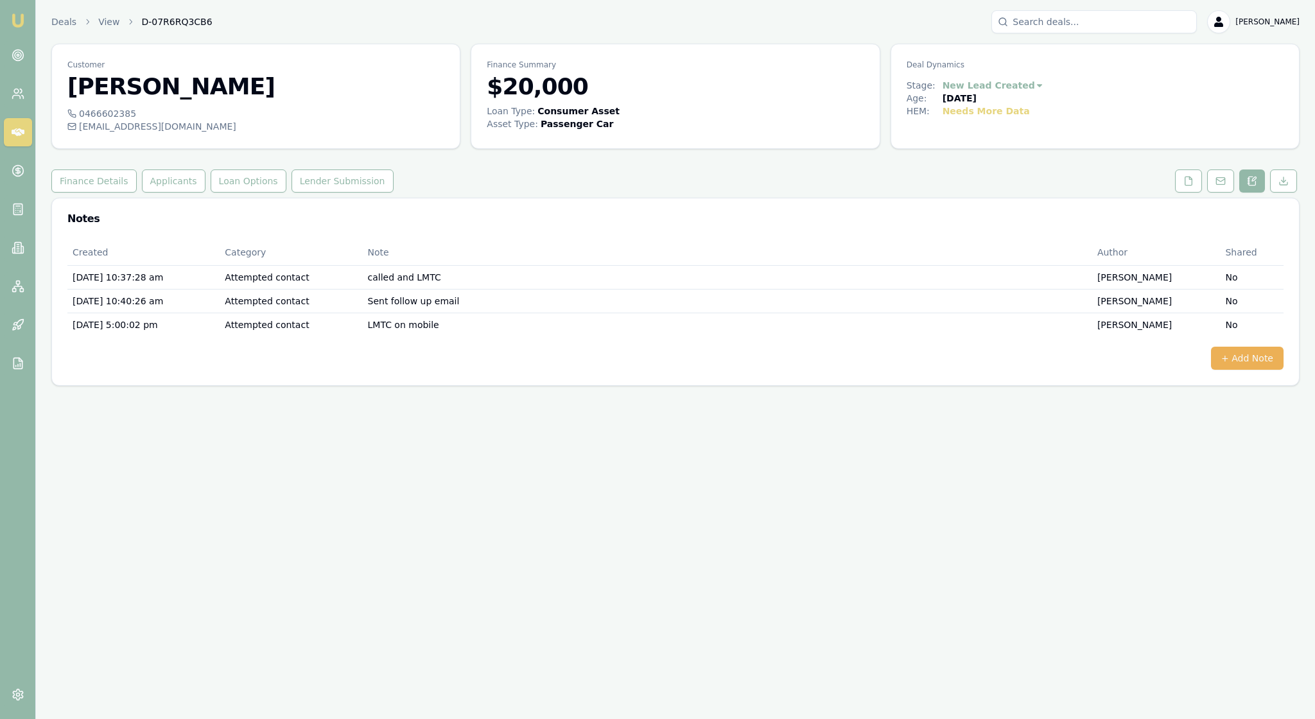
click at [18, 19] on img at bounding box center [17, 20] width 15 height 15
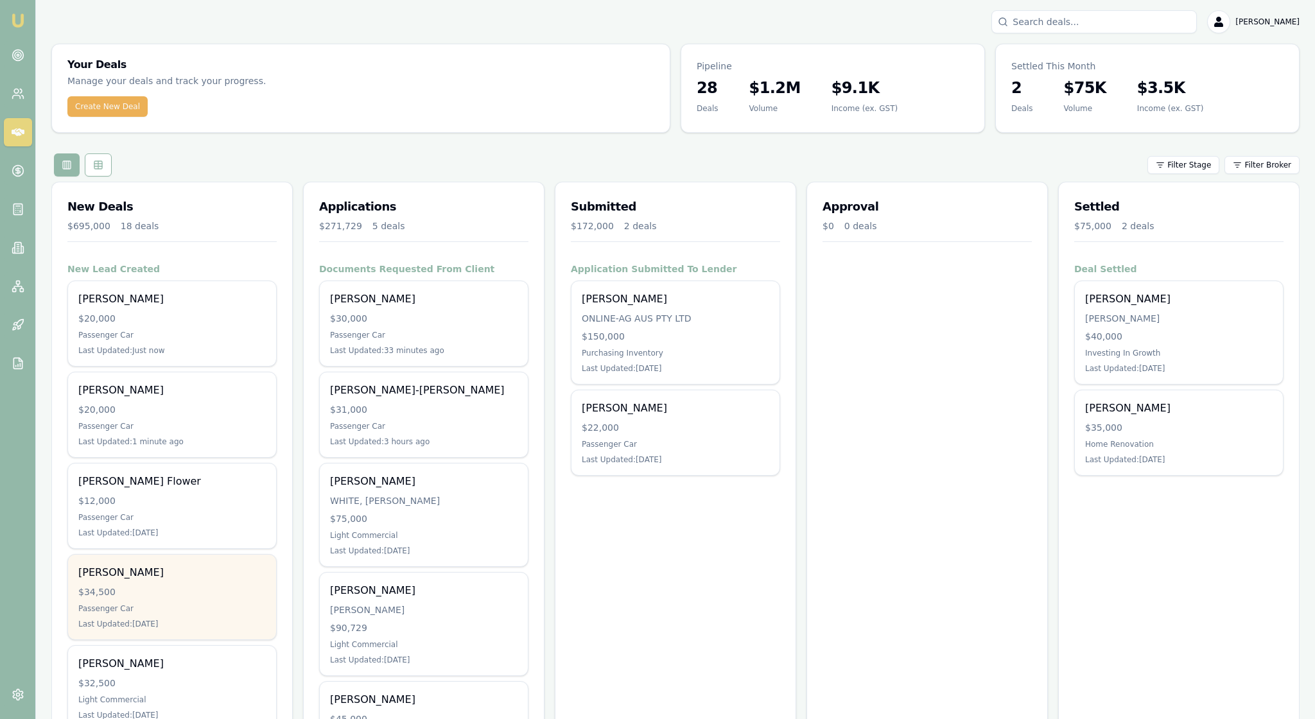
click at [216, 598] on div "$34,500" at bounding box center [171, 592] width 187 height 13
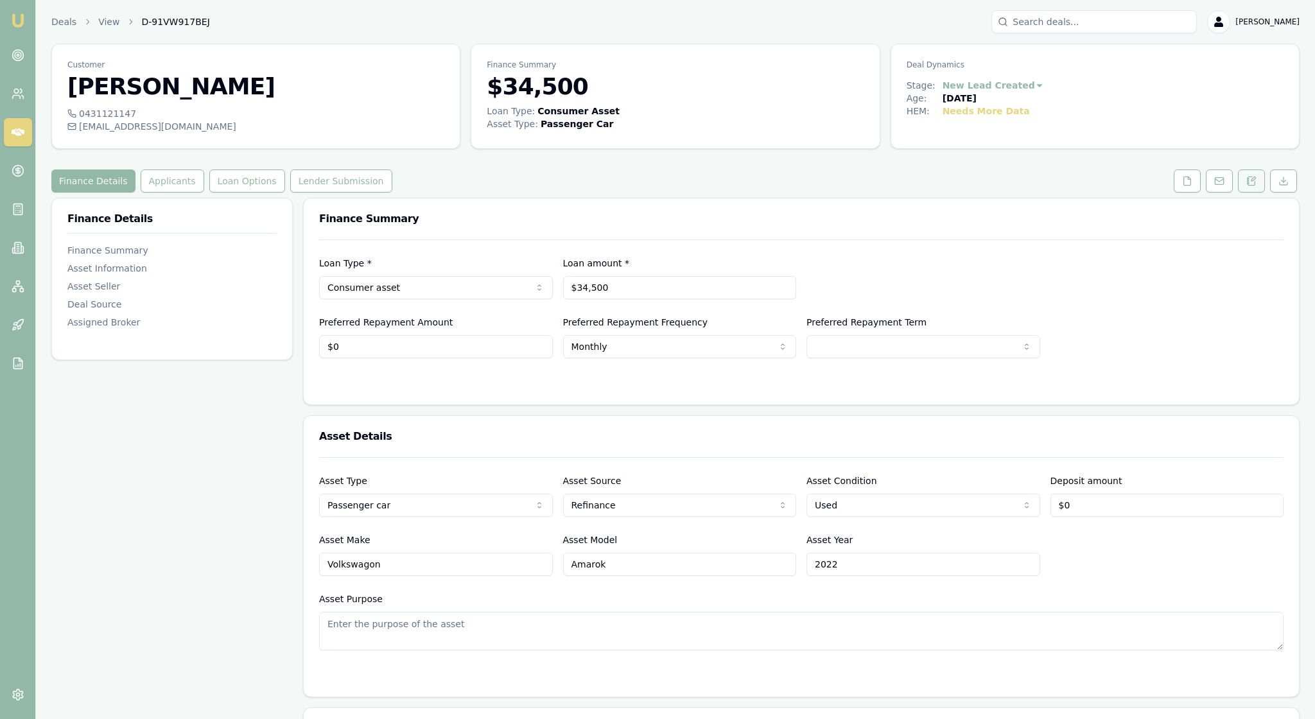
click at [1251, 181] on icon at bounding box center [1253, 179] width 4 height 4
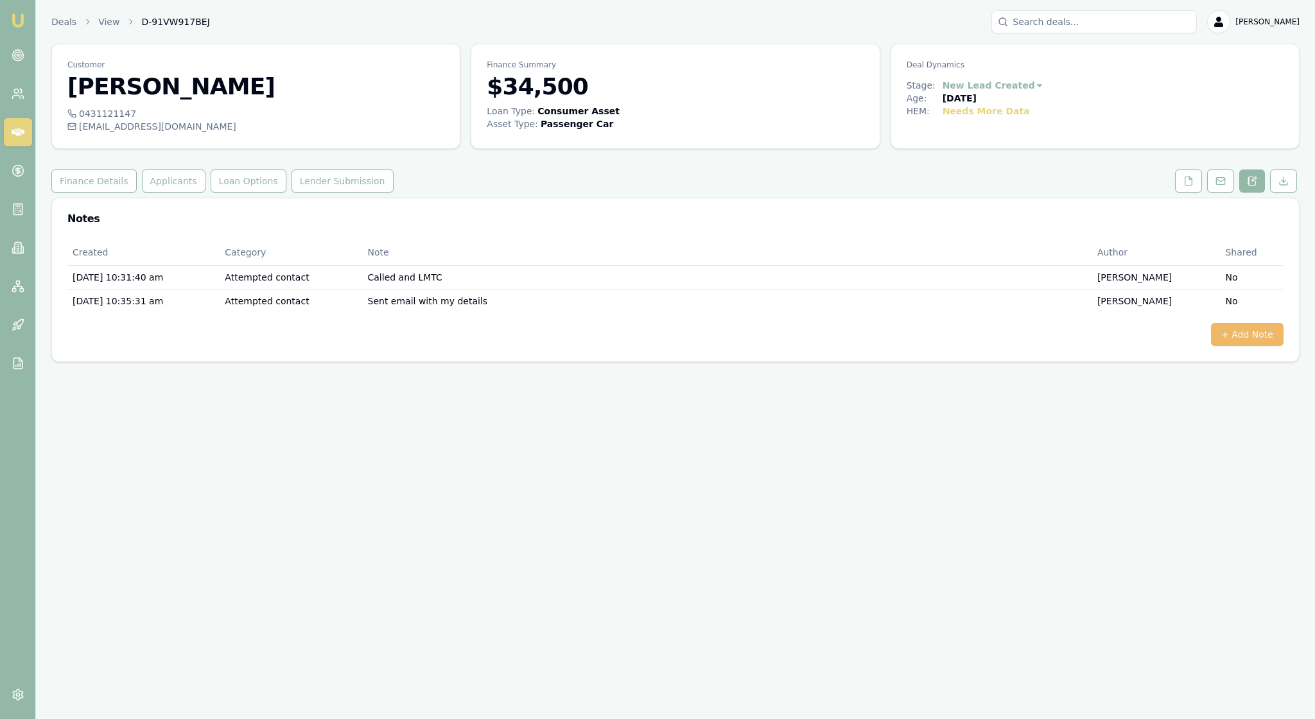
click at [1241, 346] on button "+ Add Note" at bounding box center [1247, 334] width 73 height 23
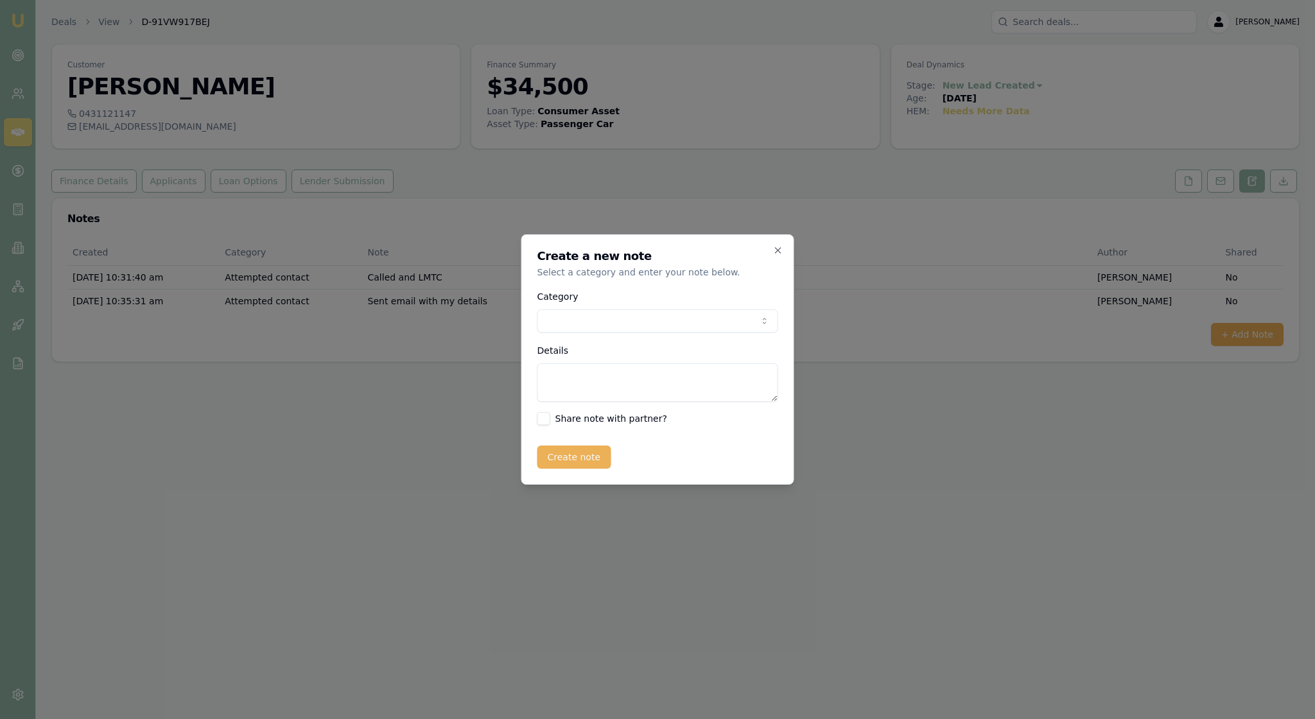
click at [749, 327] on body "Emu Broker Deals View D-91VW917BEJ [PERSON_NAME] Toggle Menu Customer [PERSON_N…" at bounding box center [657, 359] width 1315 height 719
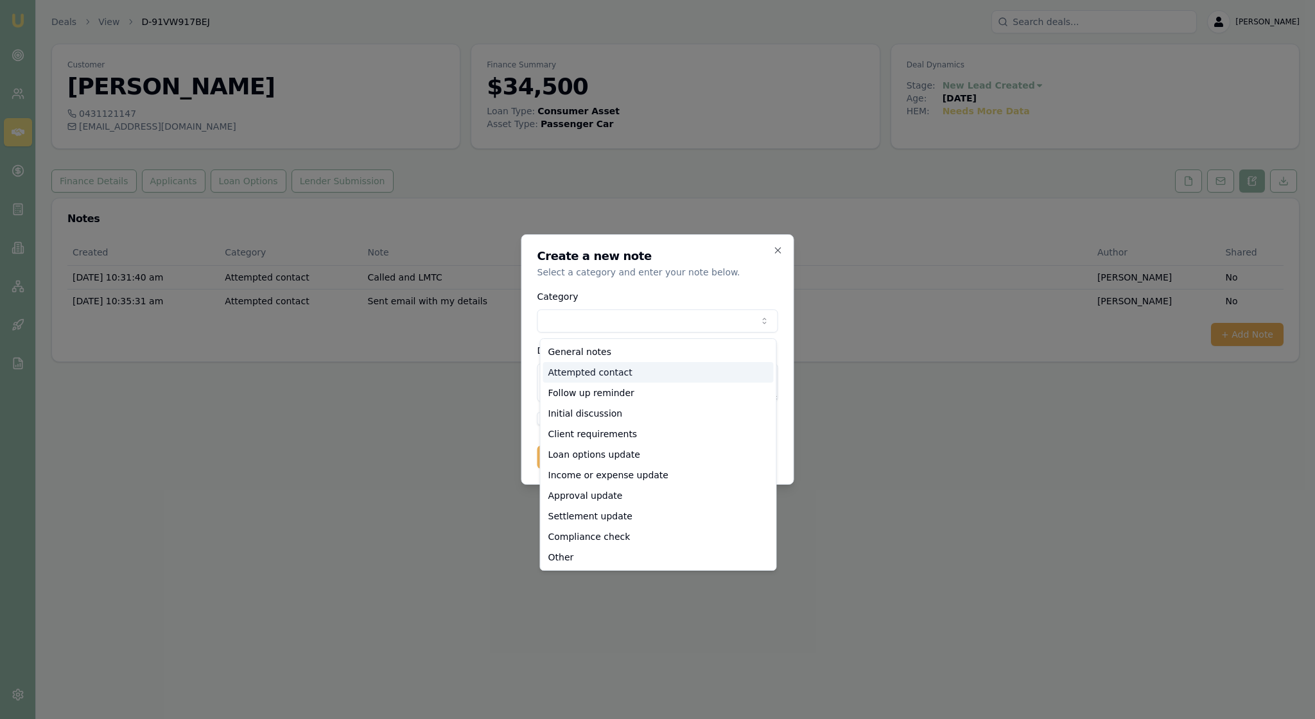
select select "ATTEMPTED_CONTACT"
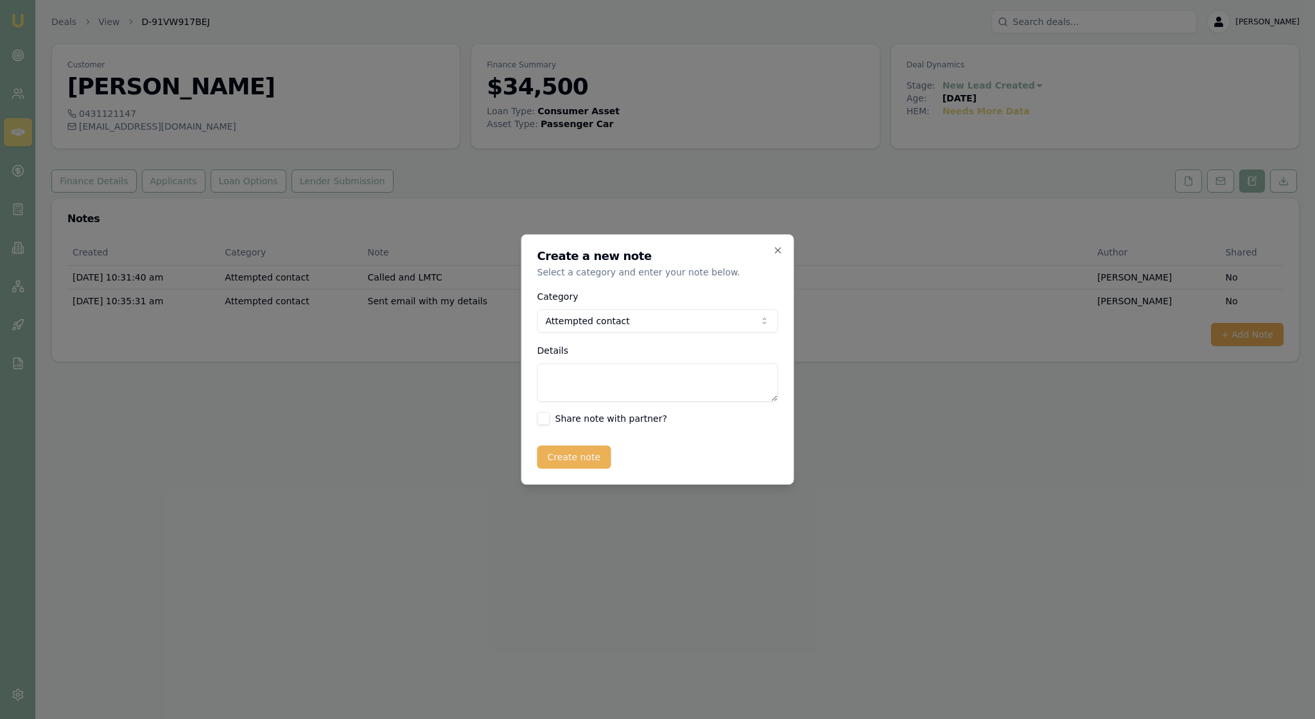
click at [571, 371] on textarea "Details" at bounding box center [657, 382] width 241 height 39
type textarea "LMTC"
click at [601, 469] on button "Create note" at bounding box center [574, 457] width 74 height 23
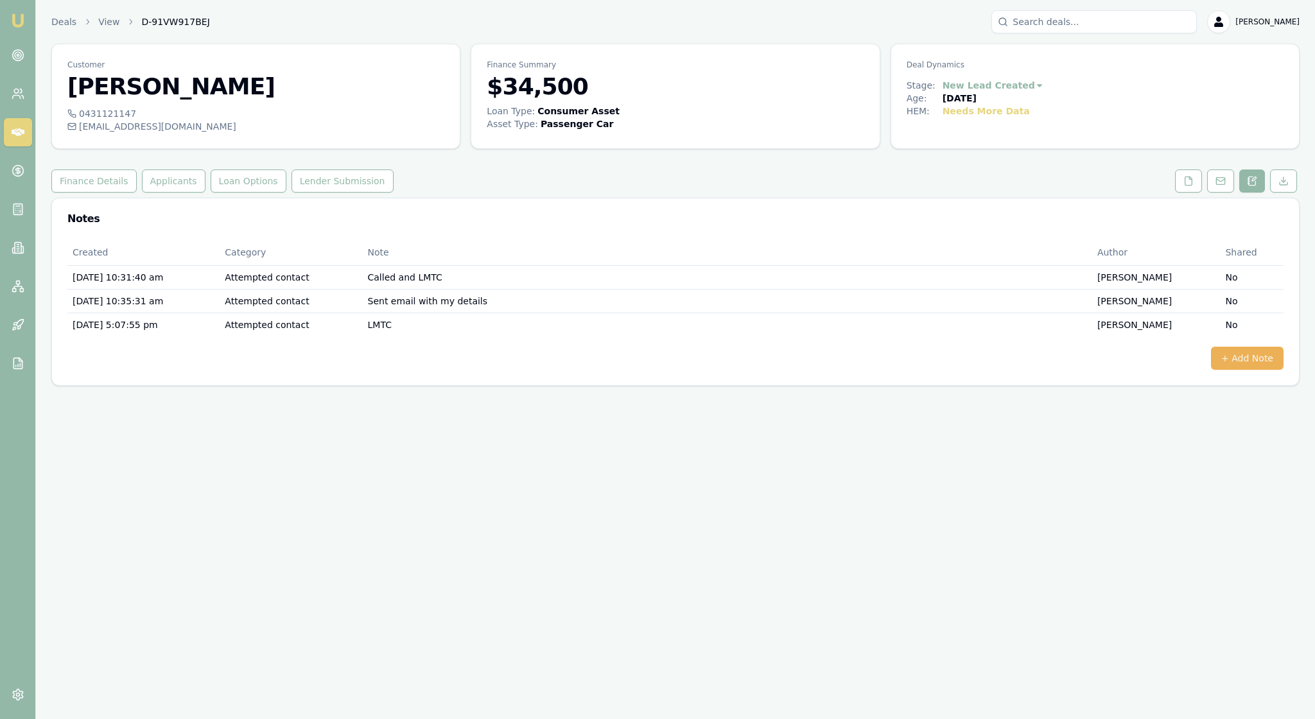
click at [22, 22] on img at bounding box center [17, 20] width 15 height 15
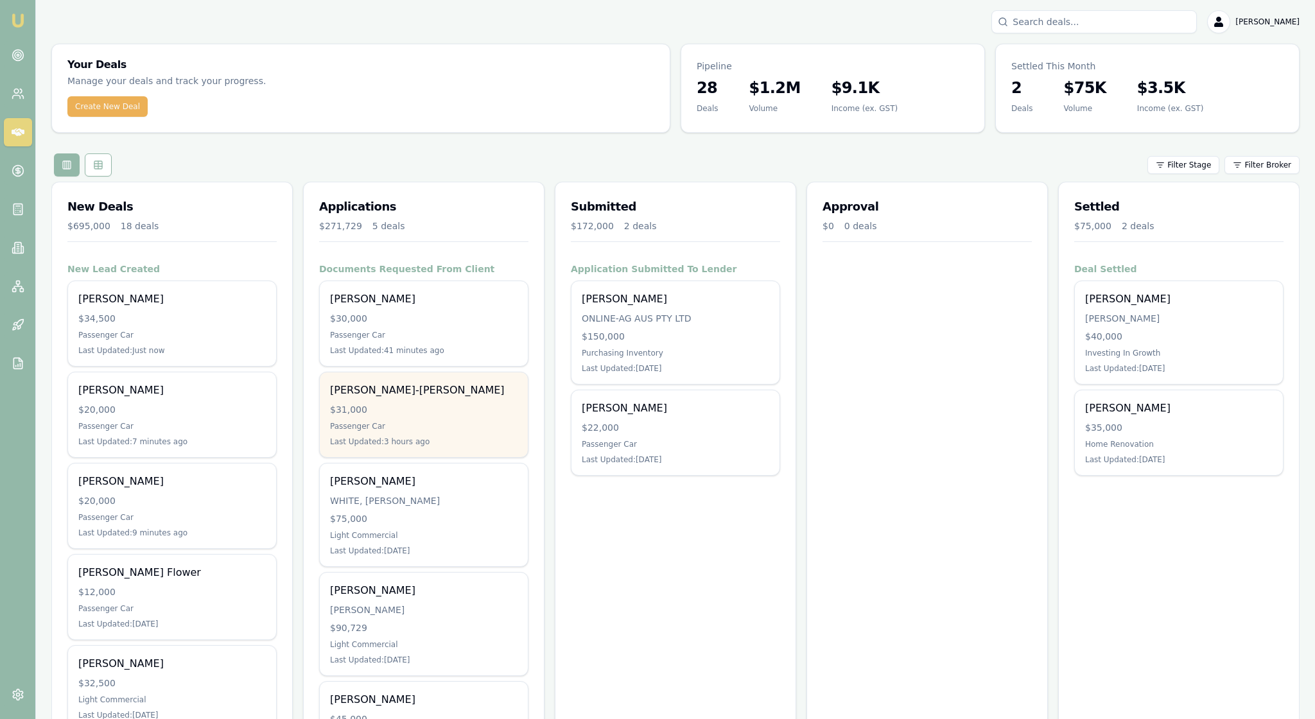
click at [433, 431] on div "Passenger Car" at bounding box center [423, 426] width 187 height 10
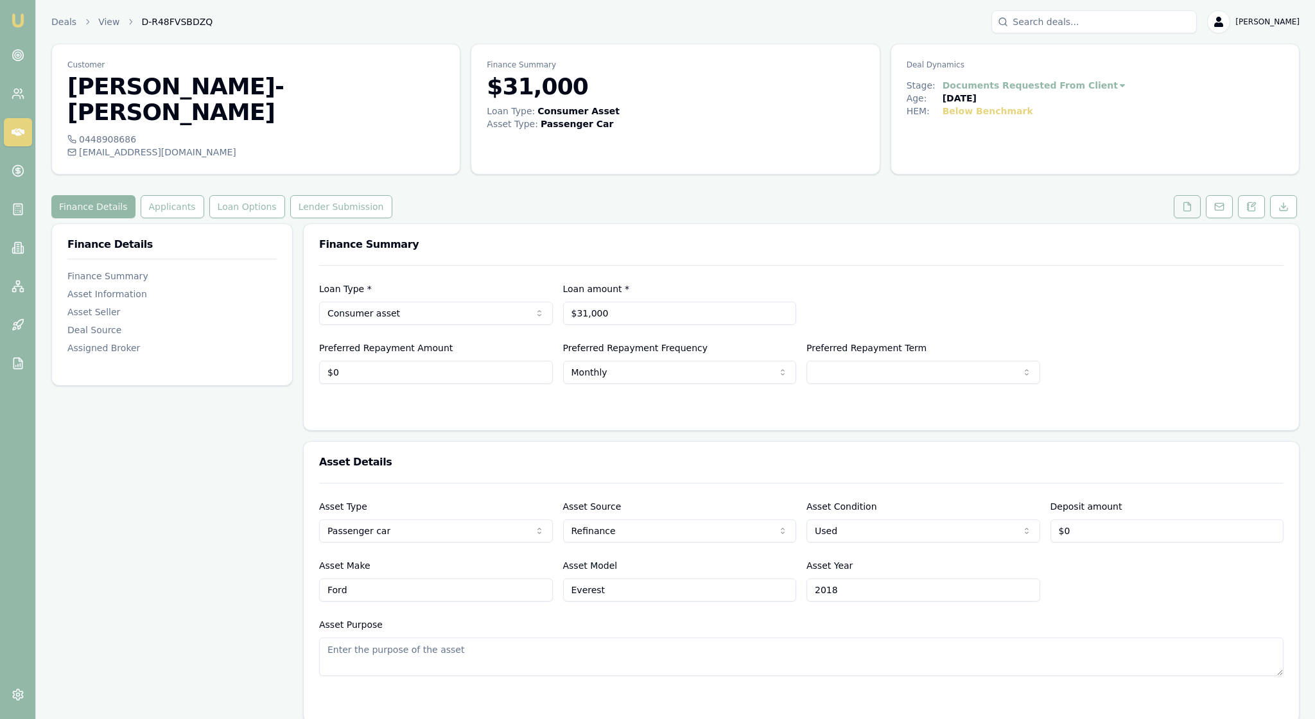
click at [1182, 202] on icon at bounding box center [1187, 207] width 10 height 10
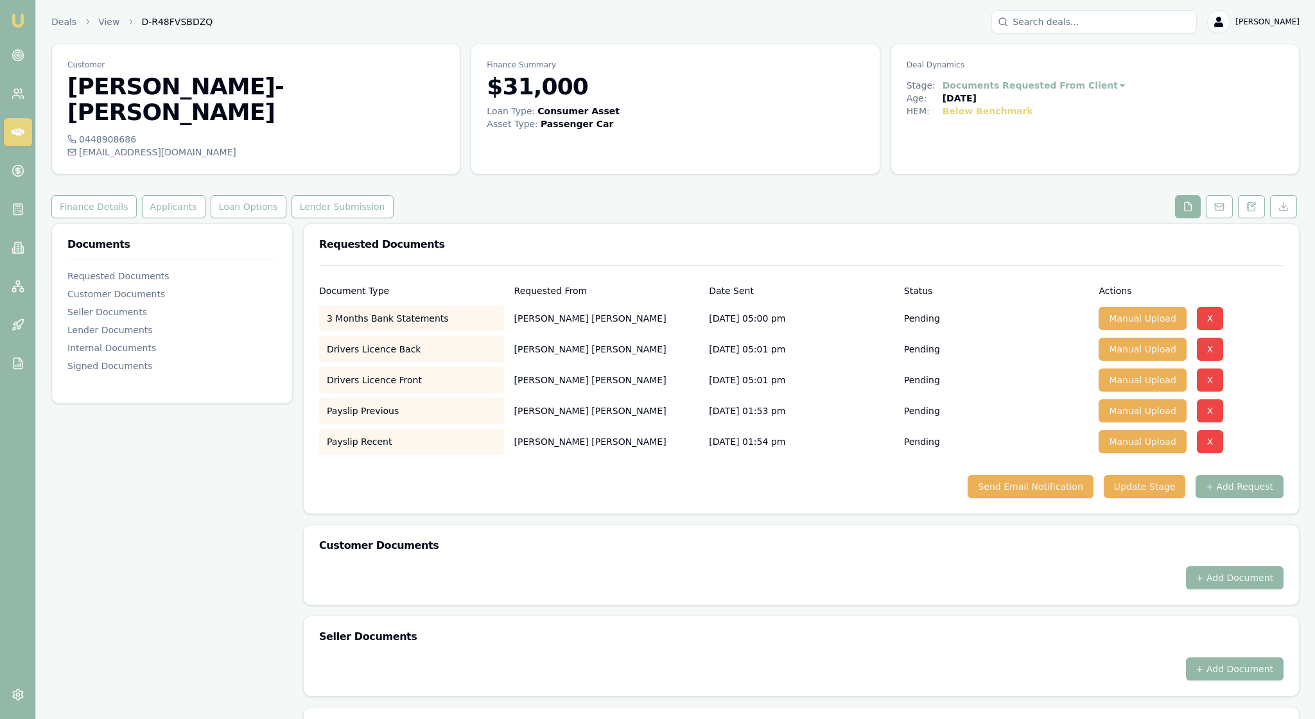
click at [22, 28] on img at bounding box center [17, 20] width 15 height 15
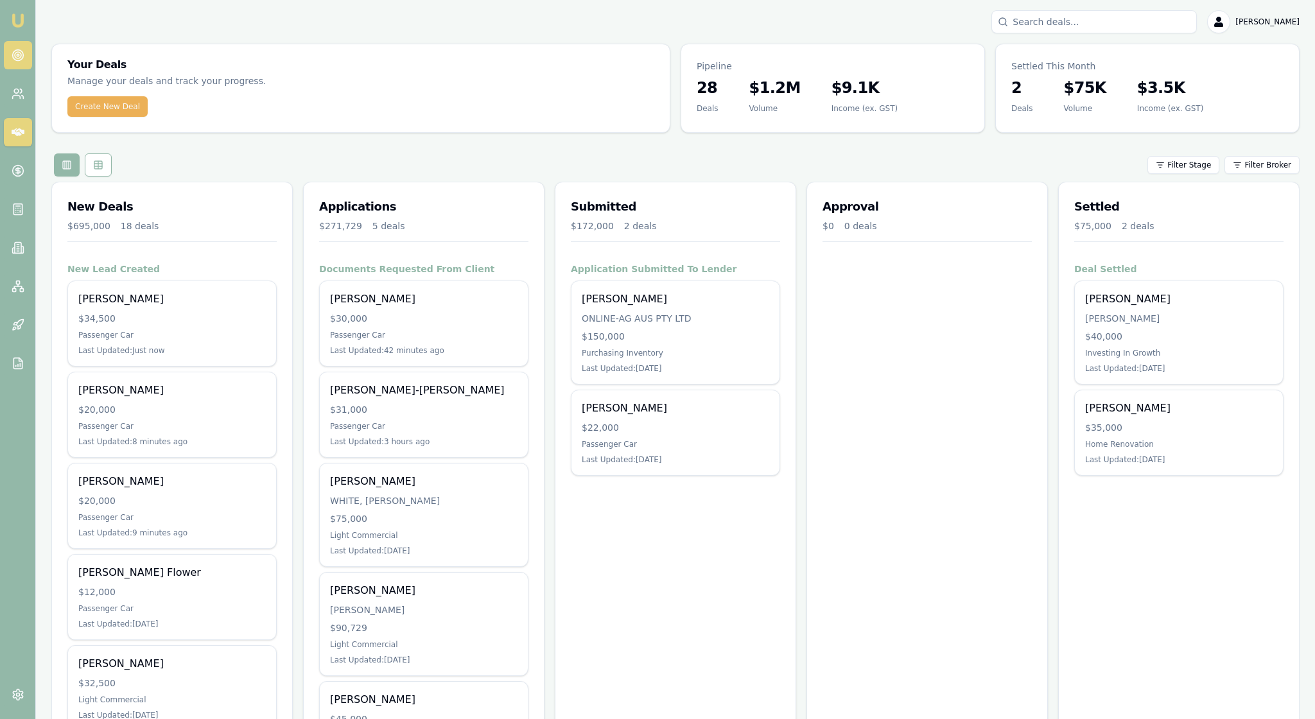
click at [18, 57] on circle at bounding box center [17, 55] width 11 height 11
